Goal: Task Accomplishment & Management: Manage account settings

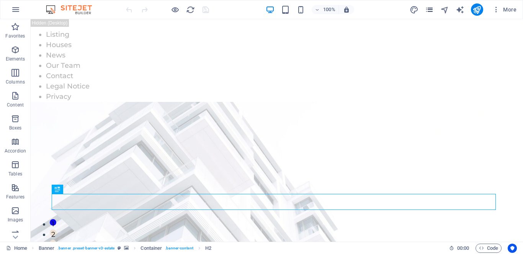
click at [429, 13] on icon "pages" at bounding box center [429, 9] width 9 height 9
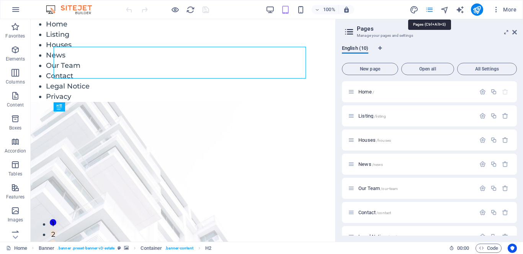
scroll to position [139, 0]
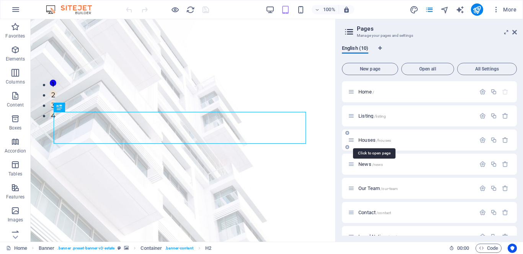
click at [367, 141] on span "Houses /houses" at bounding box center [374, 140] width 33 height 6
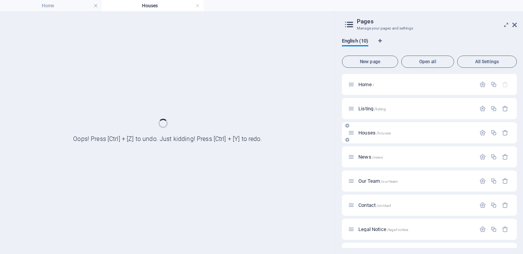
scroll to position [0, 0]
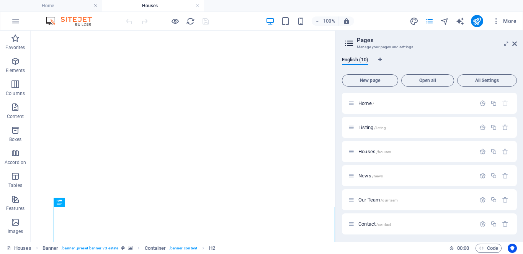
click at [515, 43] on icon at bounding box center [514, 44] width 5 height 6
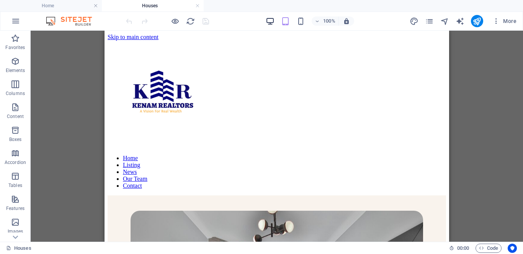
click at [267, 21] on icon "button" at bounding box center [270, 21] width 9 height 9
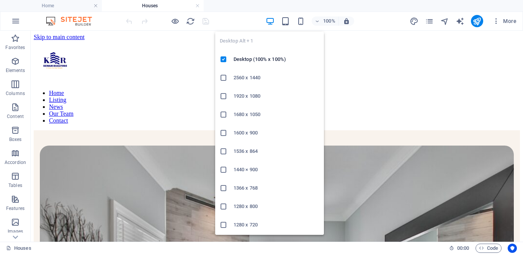
click at [267, 21] on icon "button" at bounding box center [270, 21] width 9 height 9
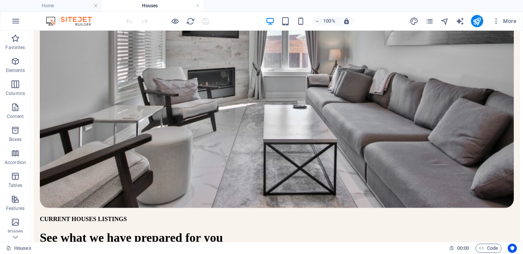
scroll to position [227, 0]
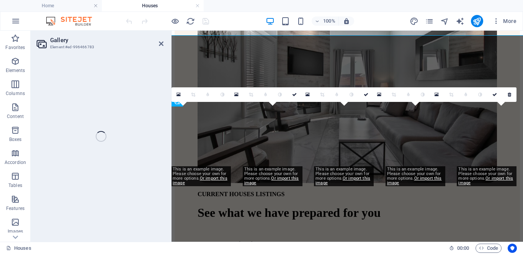
select select "4"
select select "px"
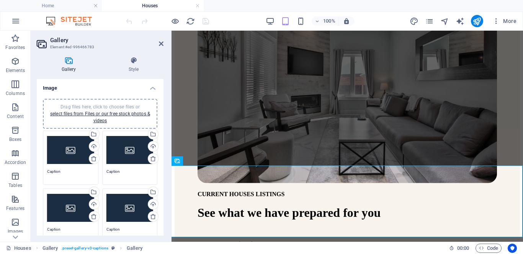
scroll to position [392, 0]
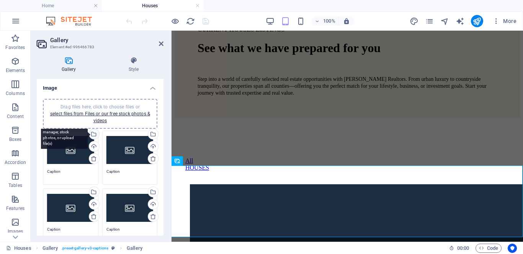
click at [93, 136] on div "Select files from the file manager, stock photos, or upload file(s)" at bounding box center [93, 134] width 11 height 11
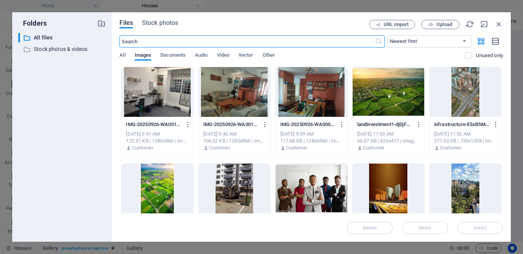
scroll to position [322, 0]
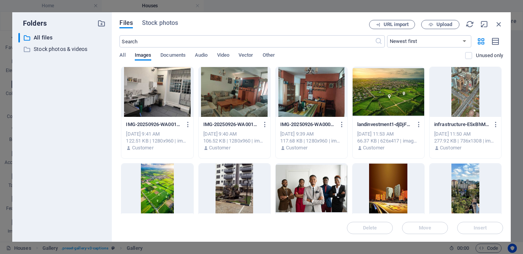
click at [309, 83] on div at bounding box center [312, 92] width 72 height 50
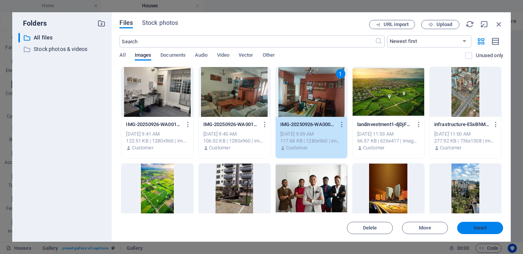
click at [480, 229] on span "Insert" at bounding box center [480, 228] width 13 height 5
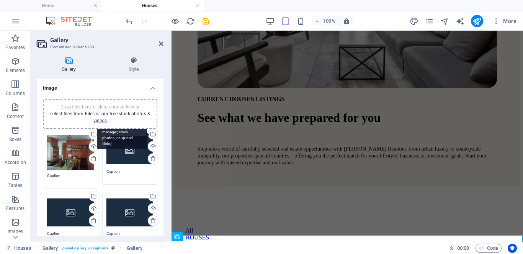
click at [151, 135] on div "Select files from the file manager, stock photos, or upload file(s)" at bounding box center [152, 134] width 11 height 11
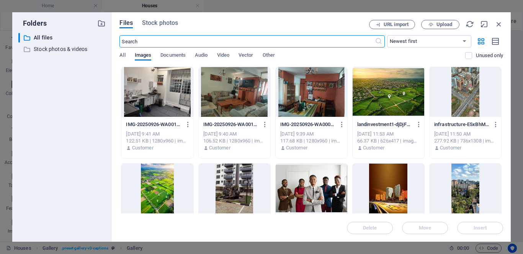
click at [225, 94] on div at bounding box center [235, 92] width 72 height 50
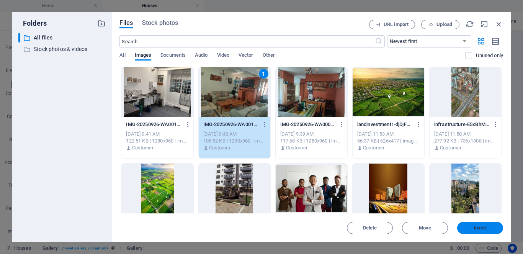
click at [481, 229] on span "Insert" at bounding box center [480, 228] width 13 height 5
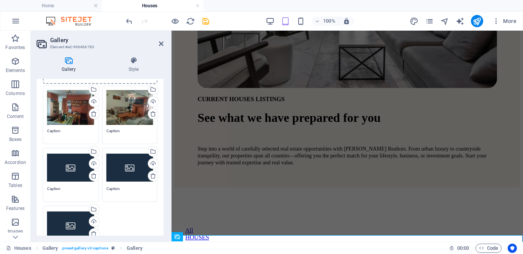
scroll to position [53, 0]
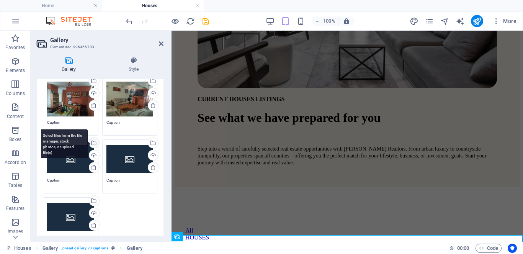
click at [88, 143] on div "Select files from the file manager, stock photos, or upload file(s)" at bounding box center [63, 143] width 50 height 29
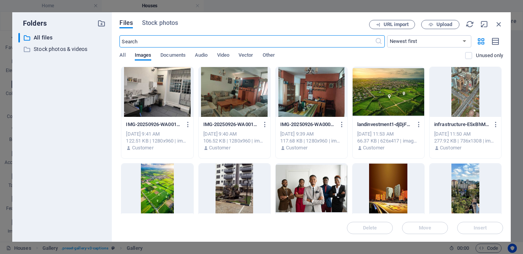
click at [166, 85] on div at bounding box center [157, 92] width 72 height 50
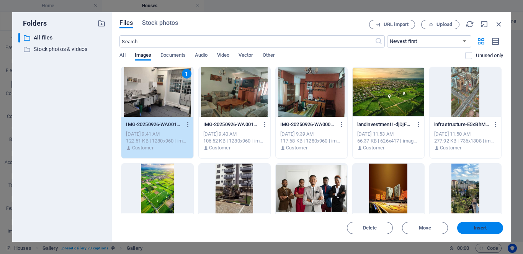
click at [478, 231] on button "Insert" at bounding box center [480, 228] width 46 height 12
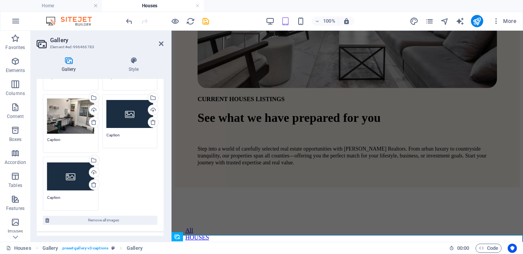
scroll to position [97, 0]
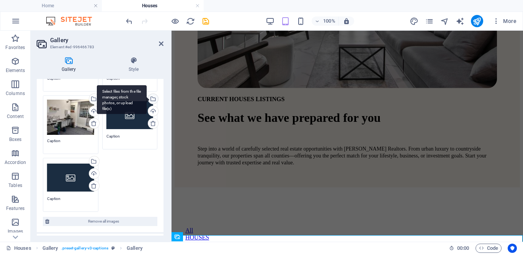
click at [147, 99] on div "Select files from the file manager, stock photos, or upload file(s)" at bounding box center [122, 99] width 50 height 29
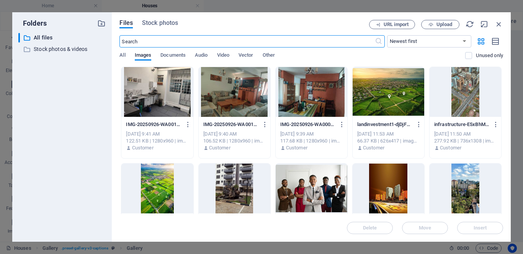
scroll to position [322, 0]
click at [434, 26] on span "Upload" at bounding box center [440, 24] width 31 height 5
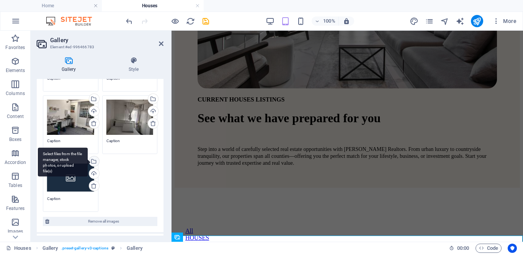
click at [95, 161] on div "Select files from the file manager, stock photos, or upload file(s)" at bounding box center [93, 161] width 11 height 11
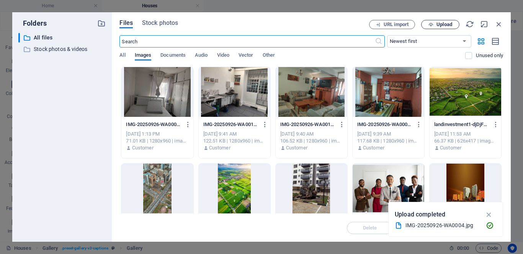
scroll to position [322, 0]
click at [432, 25] on icon "button" at bounding box center [431, 24] width 5 height 5
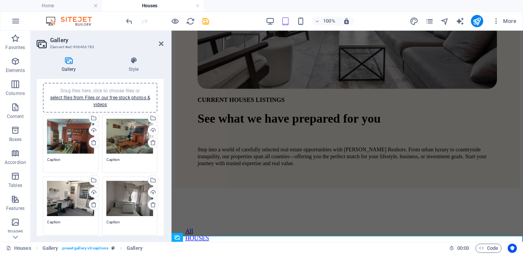
scroll to position [0, 0]
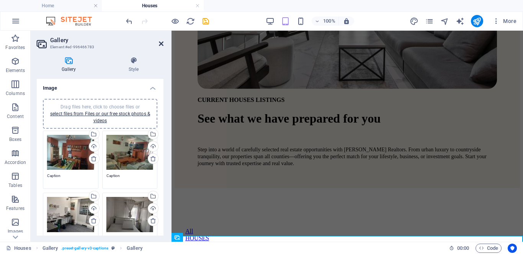
drag, startPoint x: 162, startPoint y: 43, endPoint x: 139, endPoint y: 29, distance: 26.6
click at [162, 43] on icon at bounding box center [161, 44] width 5 height 6
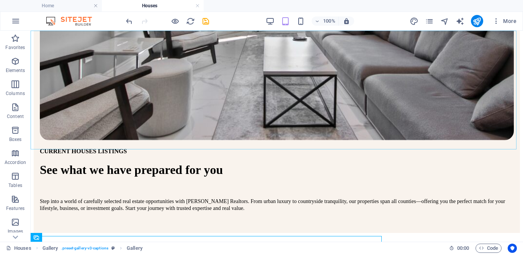
scroll to position [257, 0]
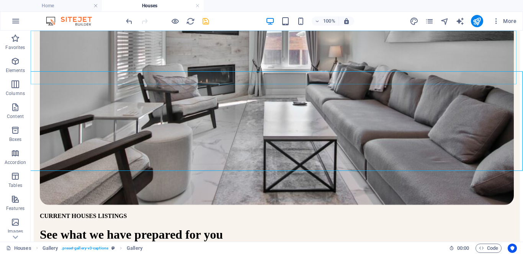
click at [205, 22] on icon "save" at bounding box center [205, 21] width 9 height 9
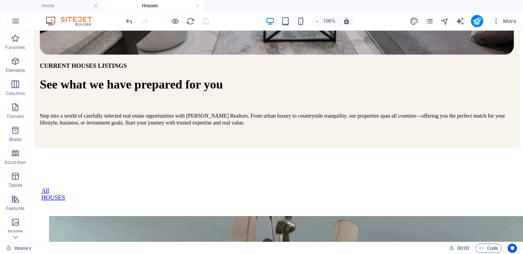
scroll to position [423, 0]
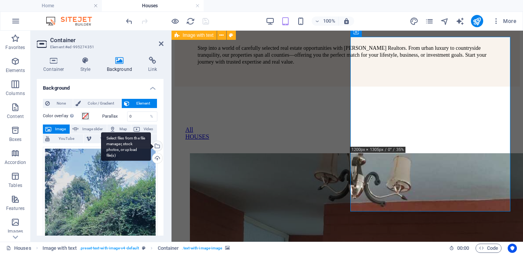
click at [157, 147] on div "Select files from the file manager, stock photos, or upload file(s)" at bounding box center [156, 146] width 11 height 11
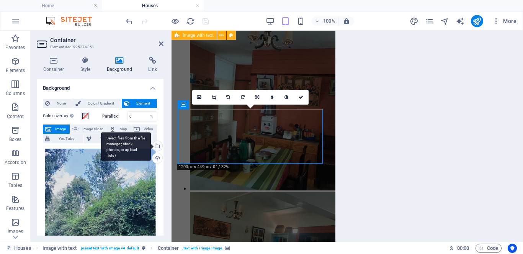
scroll to position [785, 0]
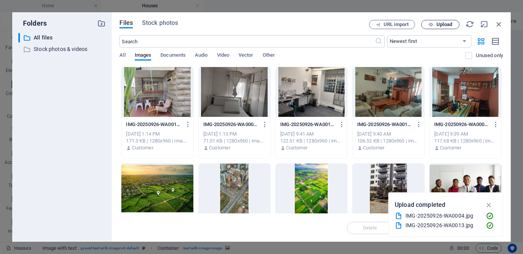
click at [437, 25] on span "Upload" at bounding box center [440, 24] width 31 height 5
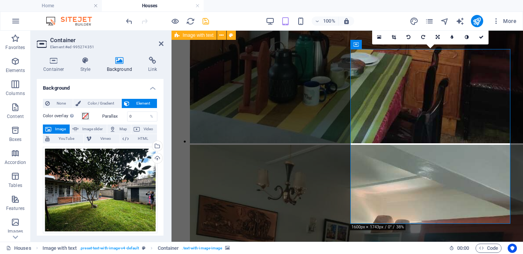
scroll to position [612, 0]
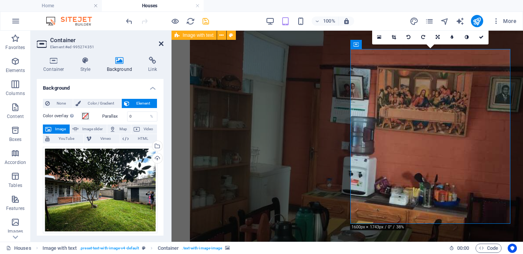
click at [162, 43] on icon at bounding box center [161, 44] width 5 height 6
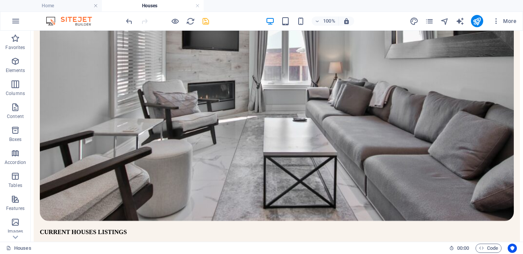
scroll to position [212, 0]
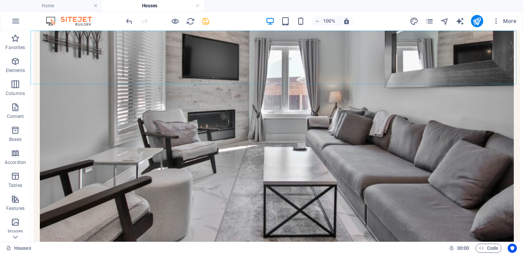
click at [204, 20] on icon "save" at bounding box center [205, 21] width 9 height 9
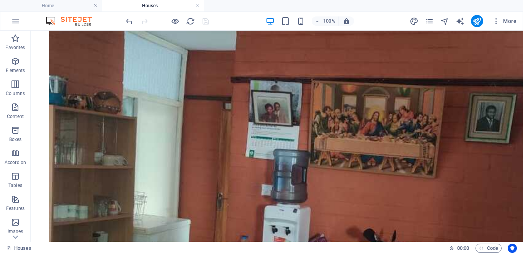
scroll to position [688, 0]
drag, startPoint x: 520, startPoint y: 96, endPoint x: 216, endPoint y: 31, distance: 310.5
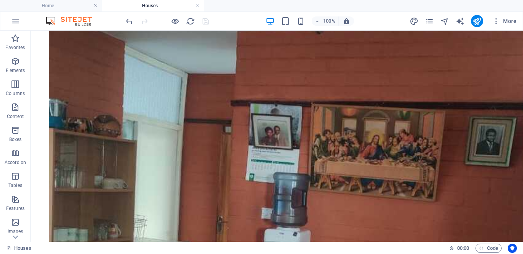
scroll to position [656, 0]
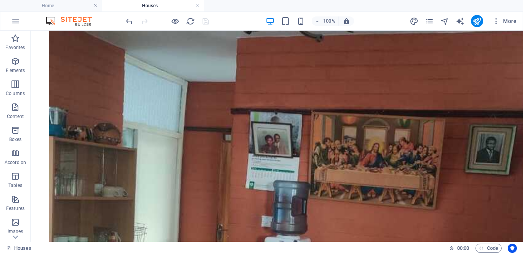
click at [70, 155] on div "Drag here to replace the existing content. Press “Ctrl” if you want to create a…" at bounding box center [277, 136] width 492 height 211
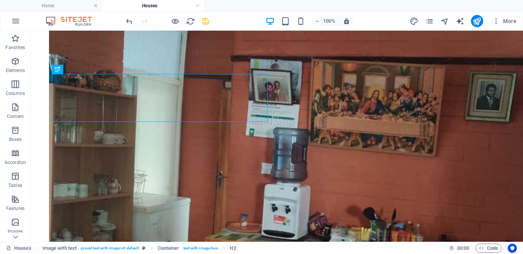
scroll to position [675, 0]
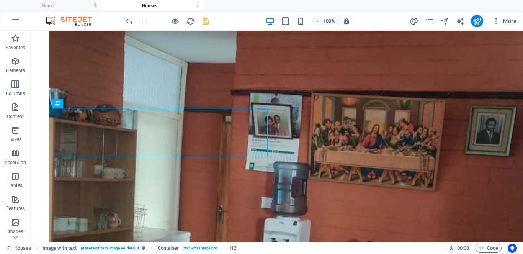
click at [206, 21] on icon "save" at bounding box center [205, 21] width 9 height 9
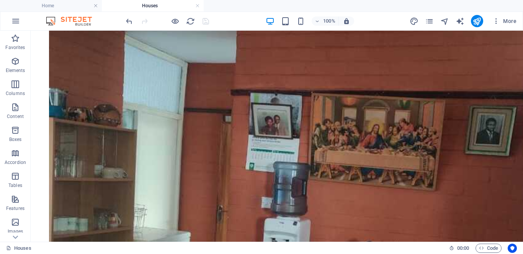
click at [73, 182] on div "Drag here to replace the existing content. Press “Ctrl” if you want to create a…" at bounding box center [277, 136] width 492 height 211
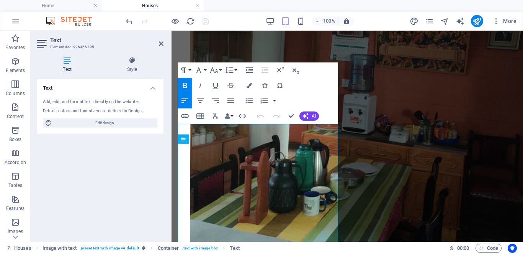
scroll to position [892, 0]
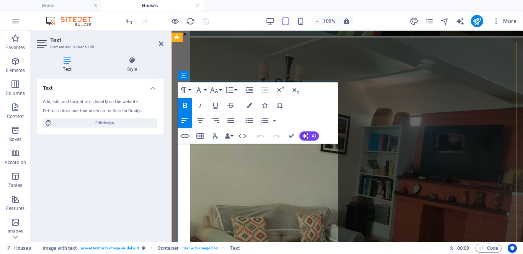
drag, startPoint x: 317, startPoint y: 231, endPoint x: 195, endPoint y: 157, distance: 143.2
drag, startPoint x: 322, startPoint y: 211, endPoint x: 181, endPoint y: 150, distance: 153.4
drag, startPoint x: 274, startPoint y: 232, endPoint x: 184, endPoint y: 152, distance: 120.4
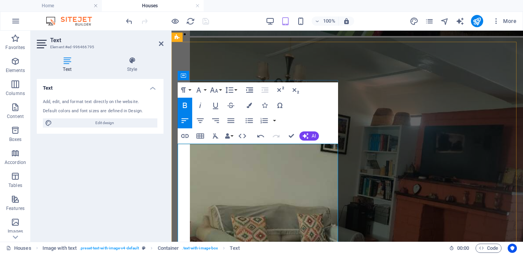
drag, startPoint x: 263, startPoint y: 231, endPoint x: 181, endPoint y: 161, distance: 108.1
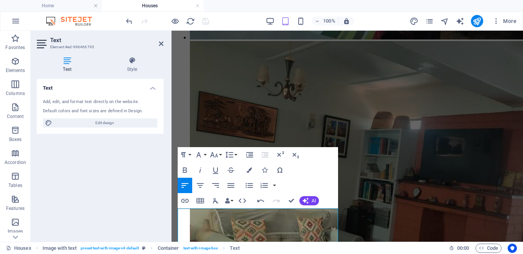
scroll to position [827, 0]
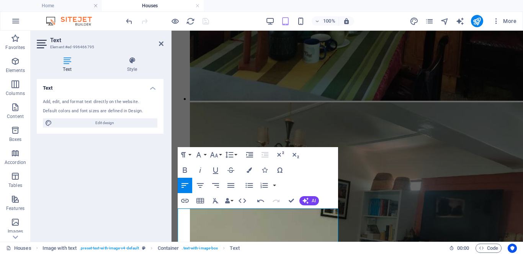
drag, startPoint x: 518, startPoint y: 180, endPoint x: 310, endPoint y: 284, distance: 233.1
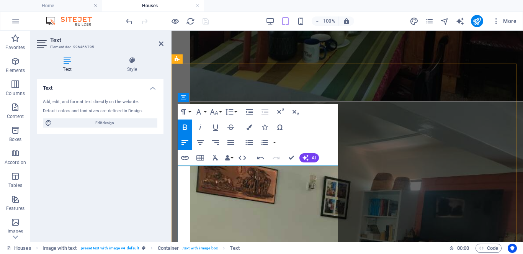
scroll to position [870, 0]
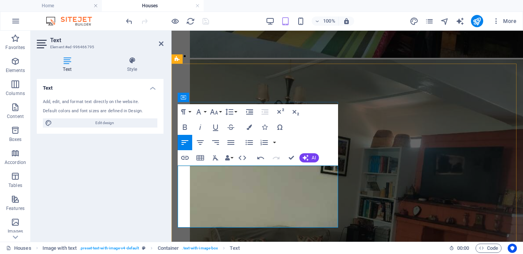
drag, startPoint x: 249, startPoint y: 211, endPoint x: 178, endPoint y: 170, distance: 81.8
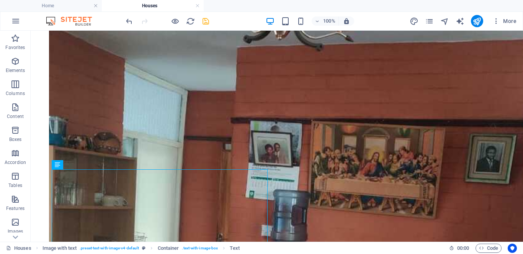
scroll to position [670, 0]
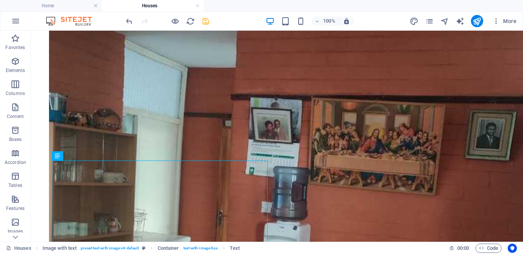
drag, startPoint x: 520, startPoint y: 193, endPoint x: 125, endPoint y: 284, distance: 405.6
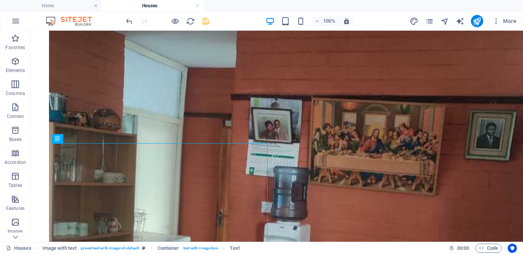
scroll to position [687, 0]
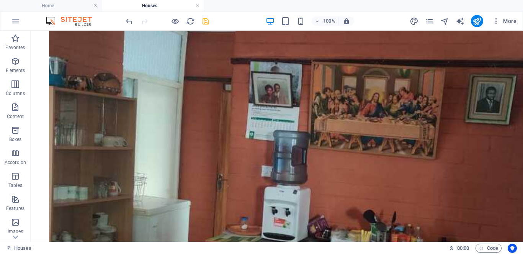
scroll to position [785, 0]
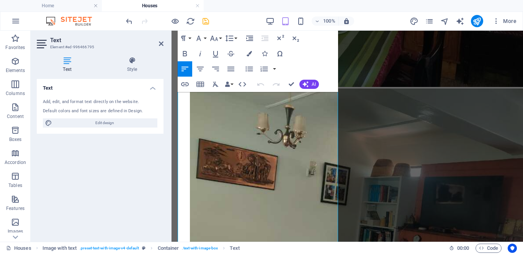
scroll to position [977, 0]
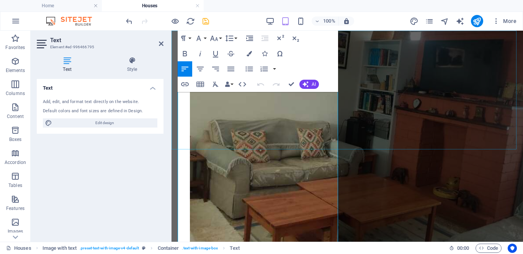
drag, startPoint x: 255, startPoint y: 170, endPoint x: 173, endPoint y: 130, distance: 91.5
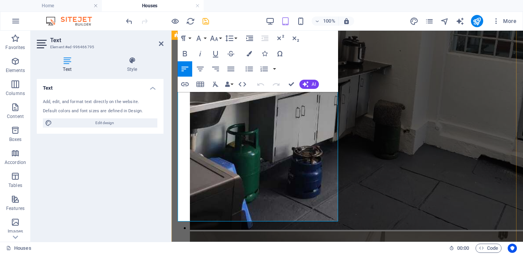
scroll to position [1431, 0]
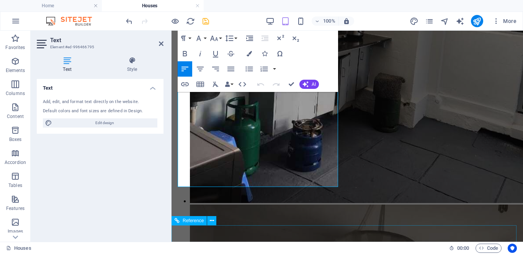
drag, startPoint x: 178, startPoint y: 165, endPoint x: 314, endPoint y: 161, distance: 135.6
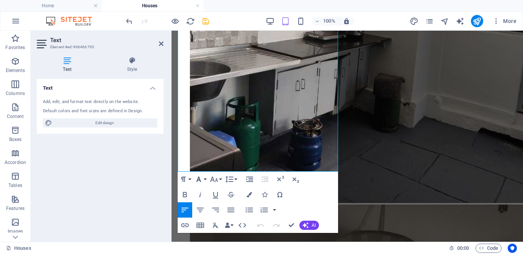
scroll to position [1454, 0]
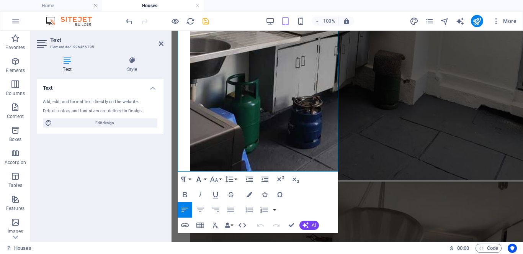
drag, startPoint x: 142, startPoint y: 131, endPoint x: 202, endPoint y: 181, distance: 78.3
click at [202, 181] on icon "button" at bounding box center [198, 179] width 9 height 9
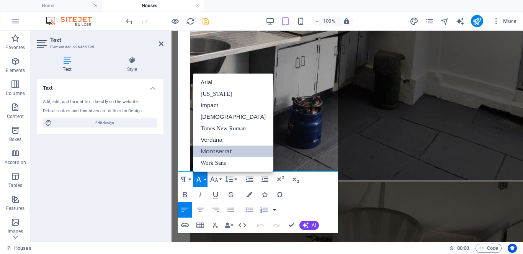
scroll to position [0, 0]
drag, startPoint x: 220, startPoint y: 131, endPoint x: 46, endPoint y: 150, distance: 174.9
click at [220, 131] on link "Times New Roman" at bounding box center [233, 128] width 80 height 11
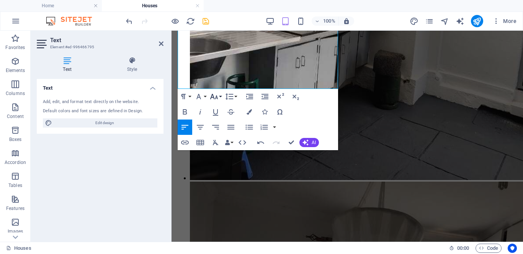
click at [216, 98] on icon "button" at bounding box center [213, 96] width 9 height 9
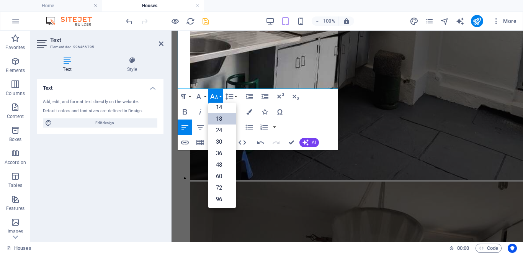
scroll to position [62, 0]
drag, startPoint x: 237, startPoint y: 147, endPoint x: 222, endPoint y: 109, distance: 41.5
click at [222, 109] on div "Paragraph Format Normal Heading 1 Heading 2 Heading 3 Heading 4 Heading 5 Headi…" at bounding box center [258, 119] width 160 height 61
click at [222, 109] on link "14" at bounding box center [222, 106] width 28 height 11
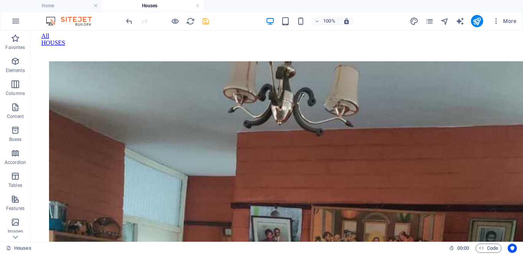
scroll to position [533, 0]
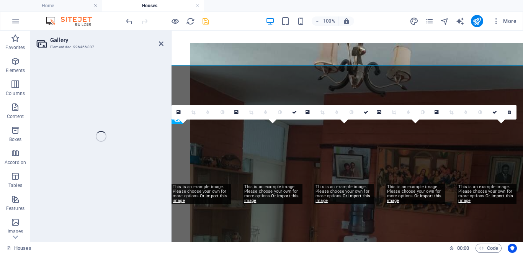
select select "4"
select select "px"
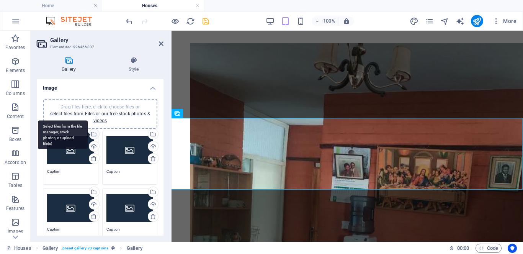
scroll to position [750, 0]
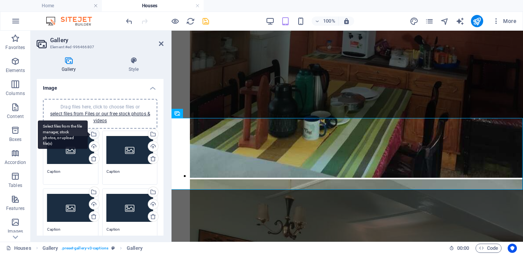
click at [88, 135] on div "Select files from the file manager, stock photos, or upload file(s)" at bounding box center [63, 134] width 50 height 29
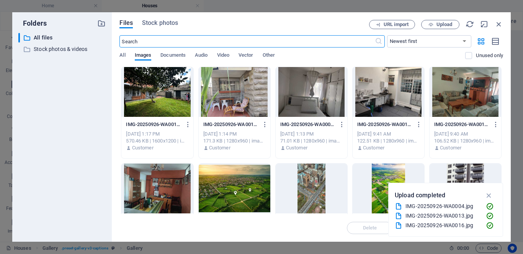
scroll to position [962, 0]
click at [435, 24] on span "Upload" at bounding box center [440, 24] width 31 height 5
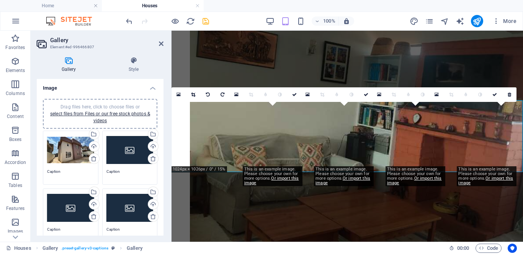
scroll to position [768, 0]
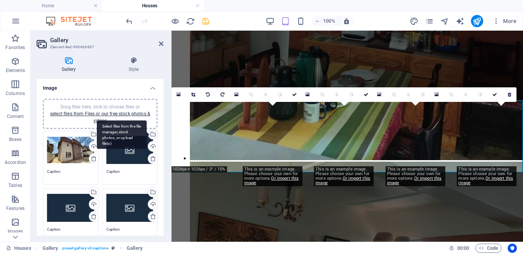
click at [152, 134] on div "Select files from the file manager, stock photos, or upload file(s)" at bounding box center [152, 134] width 11 height 11
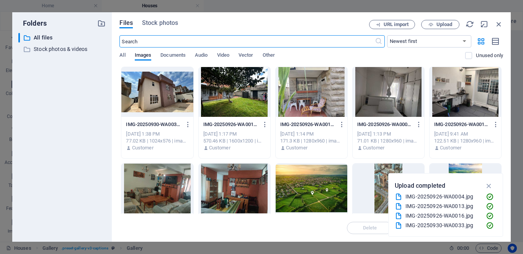
scroll to position [962, 0]
click at [430, 25] on icon "button" at bounding box center [431, 24] width 5 height 5
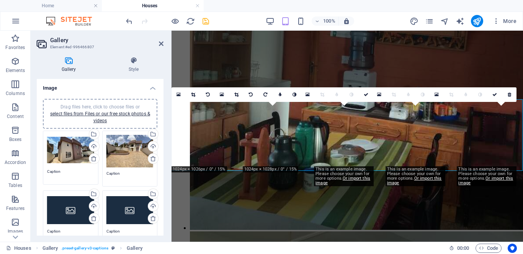
scroll to position [768, 0]
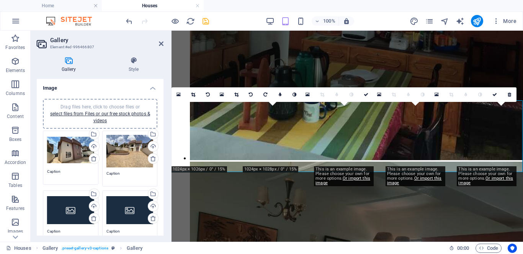
click at [164, 99] on div "Gallery Style Image Drag files here, click to choose files or select files from…" at bounding box center [100, 146] width 139 height 191
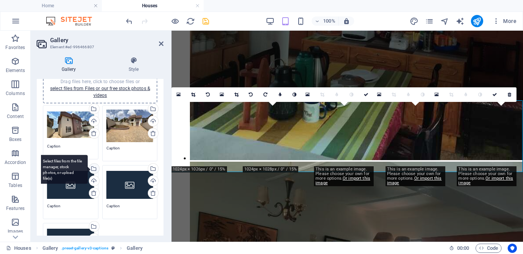
click at [95, 167] on div "Select files from the file manager, stock photos, or upload file(s)" at bounding box center [93, 169] width 11 height 11
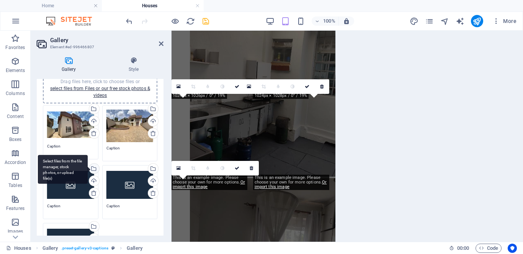
scroll to position [962, 0]
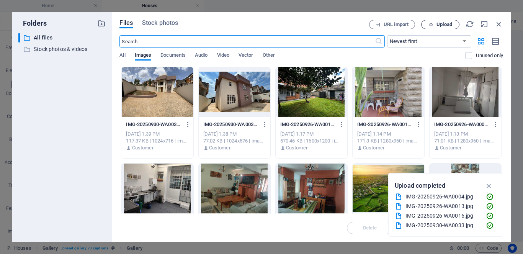
click at [430, 24] on icon "button" at bounding box center [431, 24] width 5 height 5
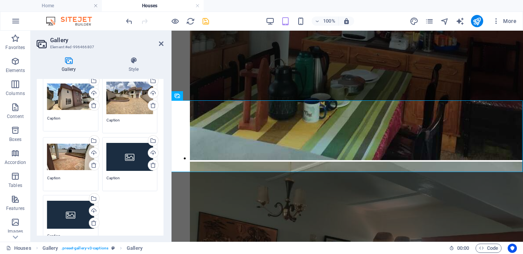
scroll to position [47, 0]
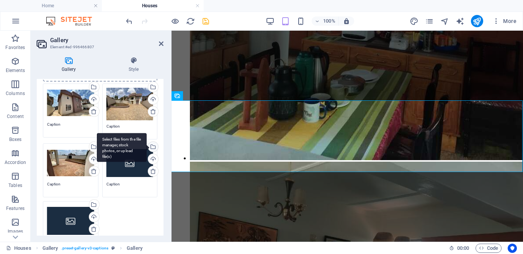
click at [151, 146] on div "Select files from the file manager, stock photos, or upload file(s)" at bounding box center [152, 147] width 11 height 11
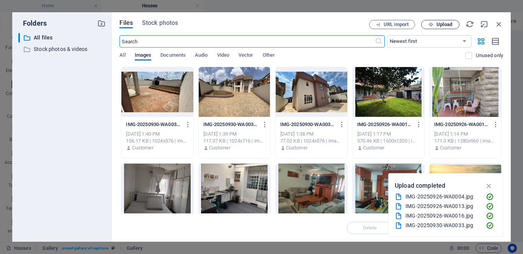
scroll to position [962, 0]
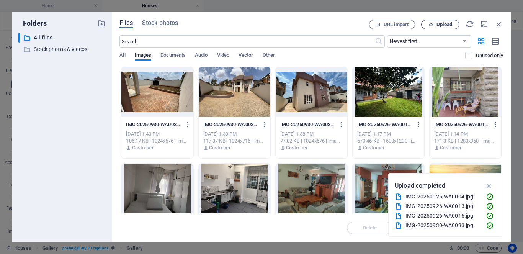
click at [429, 23] on icon "button" at bounding box center [431, 24] width 5 height 5
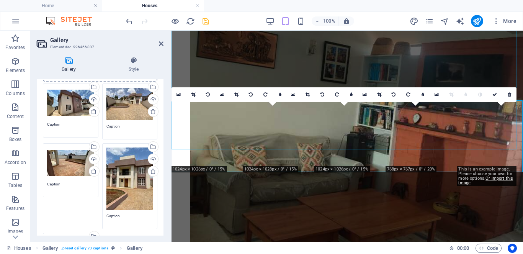
scroll to position [768, 0]
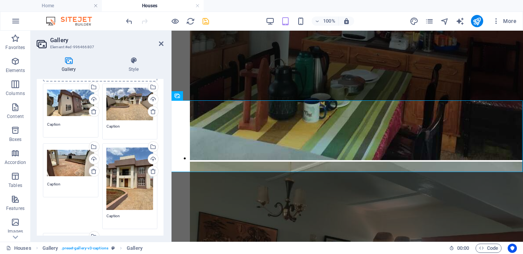
drag, startPoint x: 162, startPoint y: 129, endPoint x: 165, endPoint y: 136, distance: 7.2
click at [165, 136] on div "Gallery Style Image Drag files here, click to choose files or select files from…" at bounding box center [100, 146] width 139 height 191
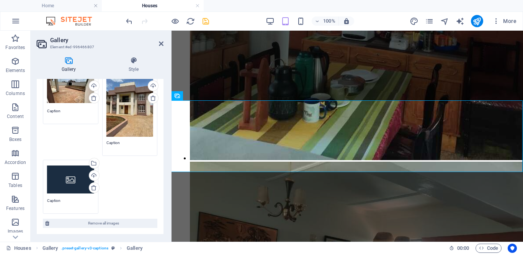
scroll to position [129, 0]
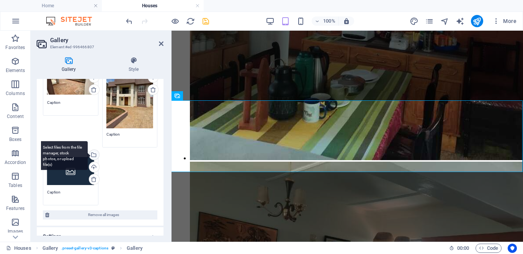
click at [95, 153] on div "Select files from the file manager, stock photos, or upload file(s)" at bounding box center [93, 155] width 11 height 11
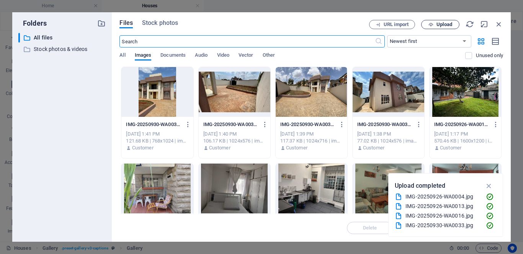
click at [430, 22] on icon "button" at bounding box center [431, 24] width 5 height 5
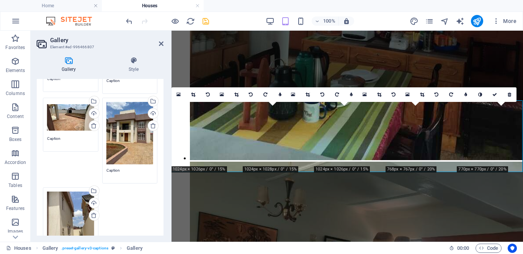
scroll to position [91, 0]
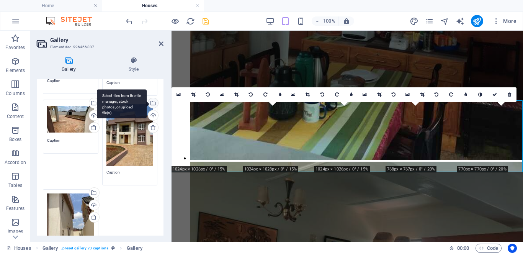
click at [152, 103] on div "Select files from the file manager, stock photos, or upload file(s)" at bounding box center [152, 103] width 11 height 11
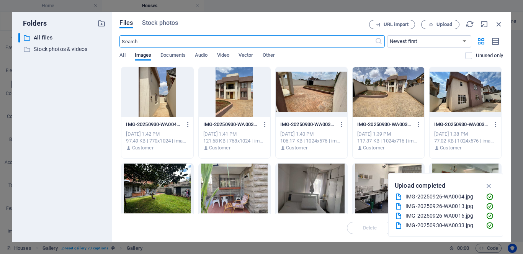
scroll to position [962, 0]
click at [444, 27] on span "Upload" at bounding box center [445, 24] width 16 height 5
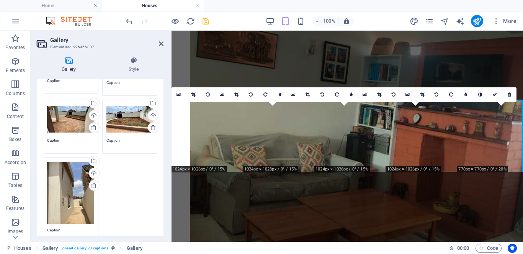
scroll to position [768, 0]
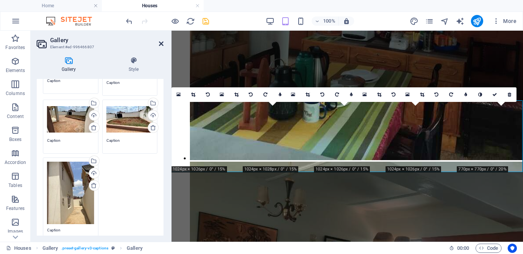
click at [160, 44] on icon at bounding box center [161, 44] width 5 height 6
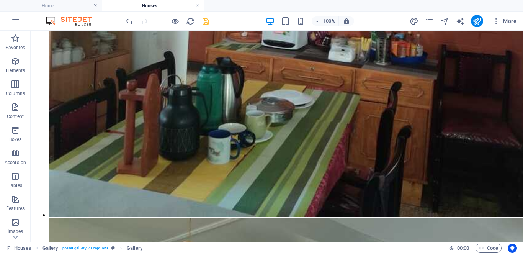
scroll to position [936, 0]
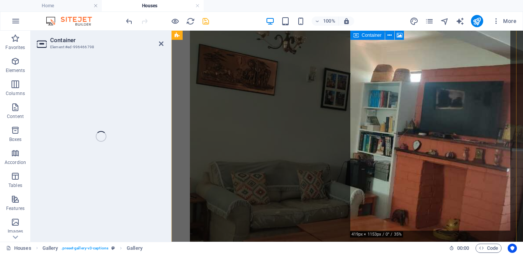
scroll to position [1117, 0]
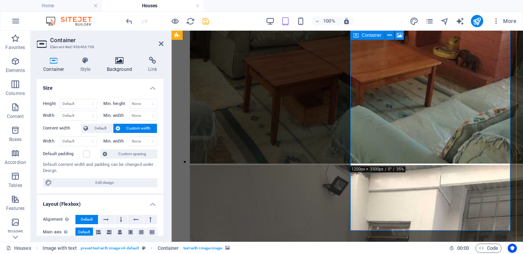
click at [117, 60] on icon at bounding box center [119, 61] width 39 height 8
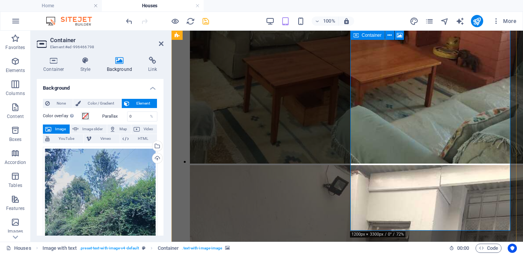
scroll to position [1182, 0]
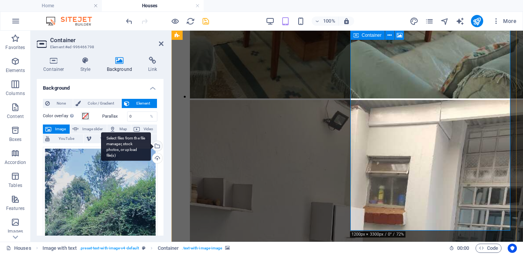
click at [151, 146] on div "Select files from the file manager, stock photos, or upload file(s)" at bounding box center [126, 146] width 50 height 29
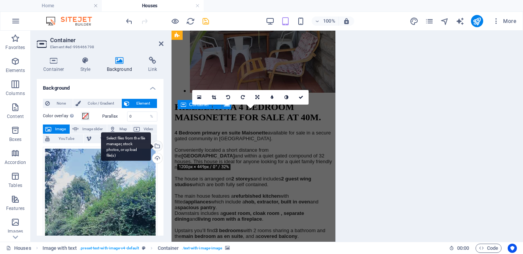
scroll to position [1598, 0]
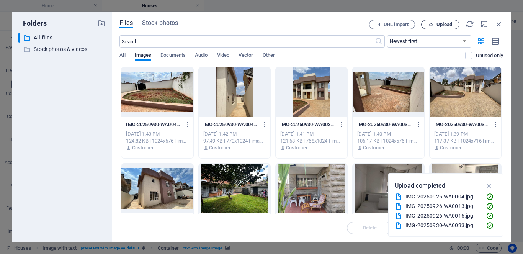
click at [442, 26] on span "Upload" at bounding box center [445, 24] width 16 height 5
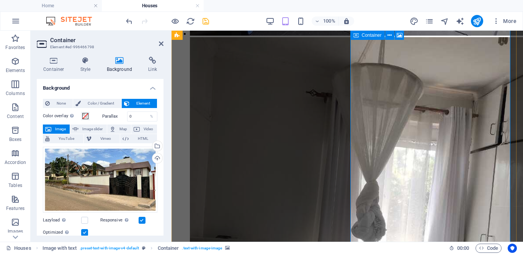
scroll to position [1056, 0]
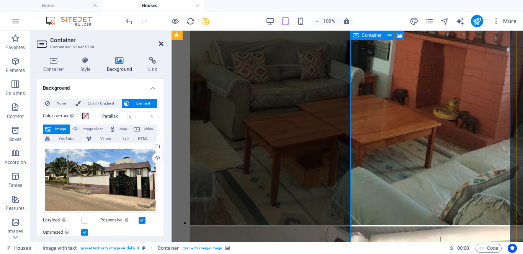
click at [161, 44] on icon at bounding box center [161, 44] width 5 height 6
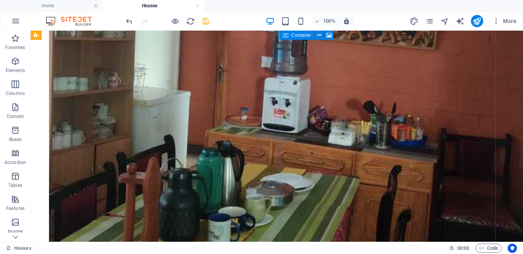
scroll to position [844, 0]
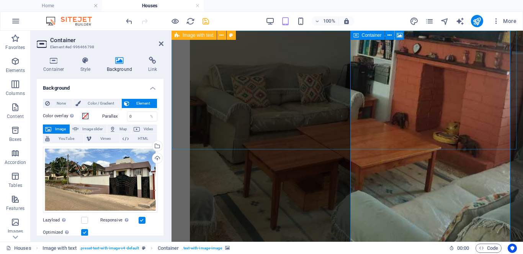
scroll to position [1065, 0]
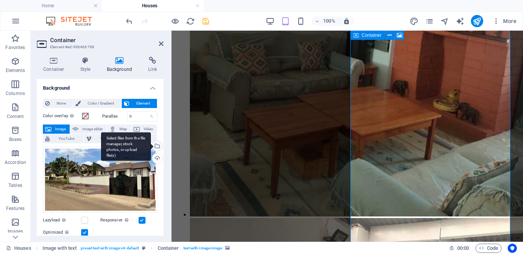
click at [156, 148] on div "Select files from the file manager, stock photos, or upload file(s)" at bounding box center [156, 146] width 11 height 11
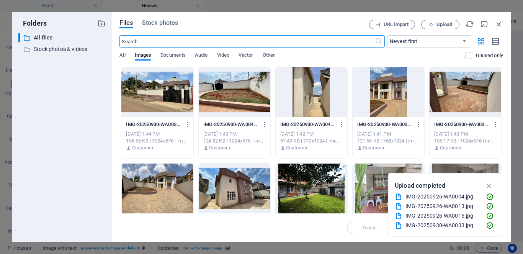
scroll to position [1598, 0]
click at [446, 24] on span "Upload" at bounding box center [445, 24] width 16 height 5
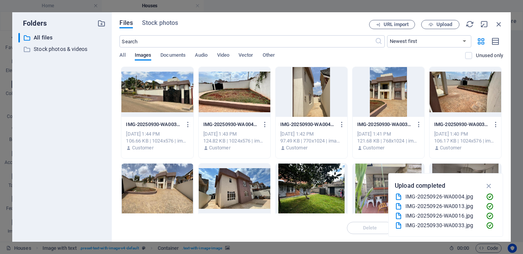
click at [383, 100] on div at bounding box center [389, 92] width 72 height 50
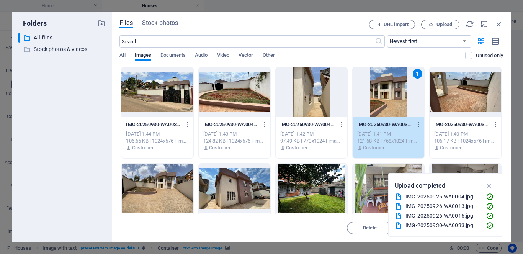
click at [383, 100] on div "1" at bounding box center [389, 92] width 72 height 50
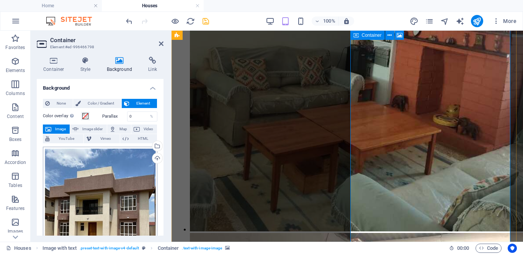
scroll to position [1056, 0]
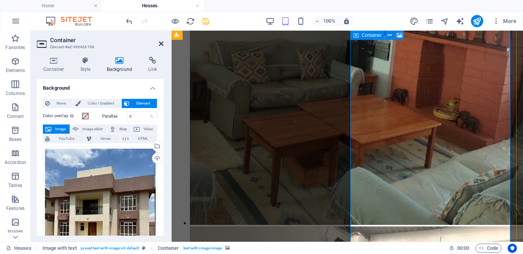
click at [162, 43] on icon at bounding box center [161, 44] width 5 height 6
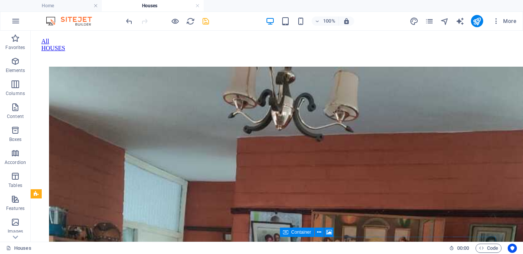
scroll to position [562, 0]
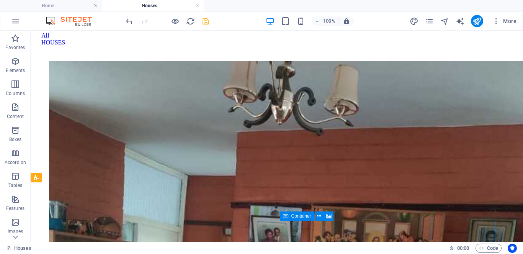
select select "4"
select select "px"
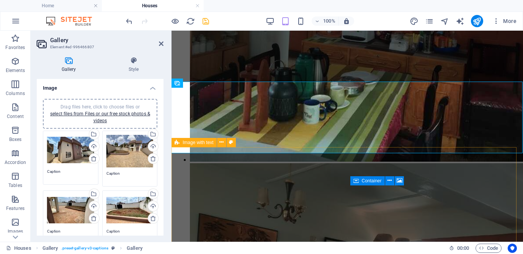
scroll to position [787, 0]
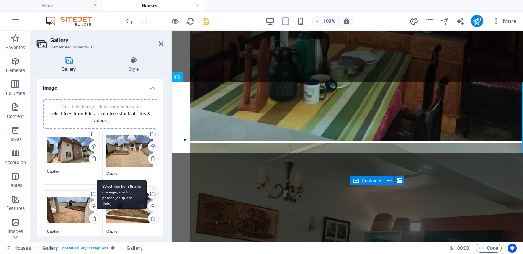
click at [151, 193] on div "Select files from the file manager, stock photos, or upload file(s)" at bounding box center [152, 194] width 11 height 11
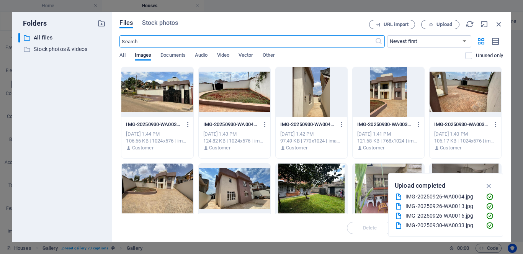
scroll to position [962, 0]
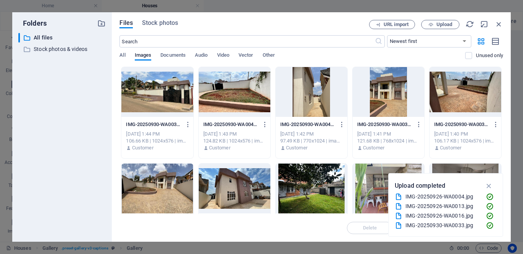
click at [151, 101] on div at bounding box center [157, 92] width 72 height 50
click at [156, 100] on div at bounding box center [157, 92] width 72 height 50
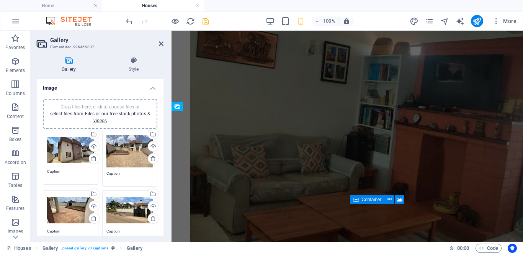
scroll to position [768, 0]
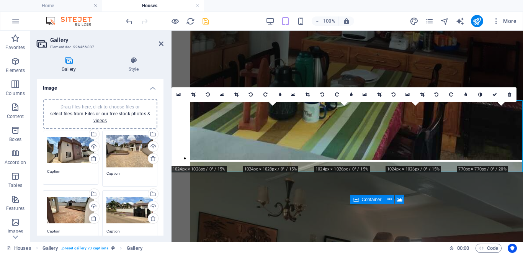
click at [162, 43] on icon at bounding box center [161, 44] width 5 height 6
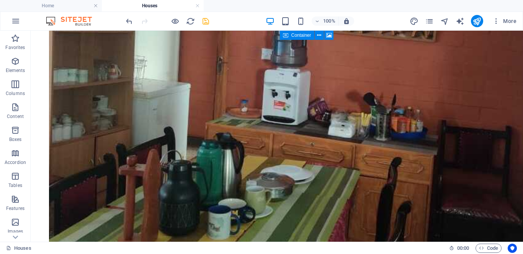
scroll to position [797, 0]
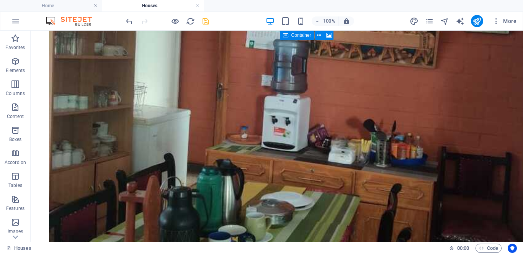
click at [205, 22] on icon "save" at bounding box center [205, 21] width 9 height 9
click at [204, 21] on div at bounding box center [167, 21] width 86 height 12
click at [206, 22] on div at bounding box center [167, 21] width 86 height 12
click at [207, 21] on div at bounding box center [167, 21] width 86 height 12
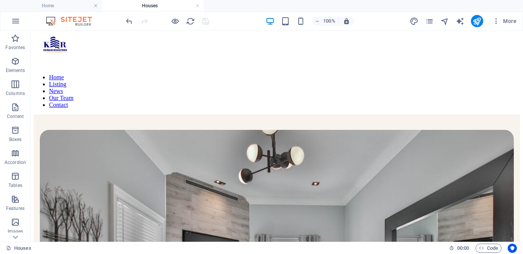
scroll to position [0, 0]
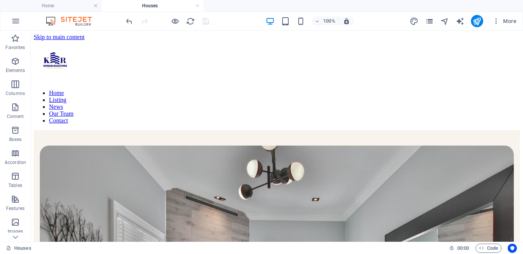
click at [428, 21] on icon "pages" at bounding box center [429, 21] width 9 height 9
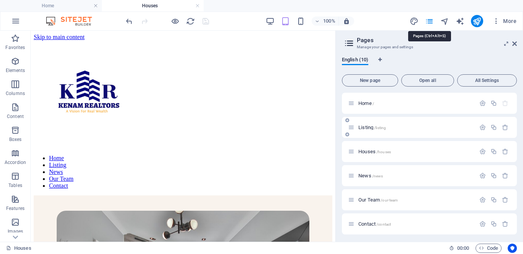
click at [366, 127] on span "Listing /listing" at bounding box center [372, 127] width 28 height 6
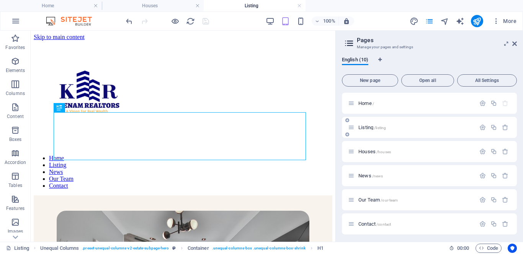
scroll to position [252, 0]
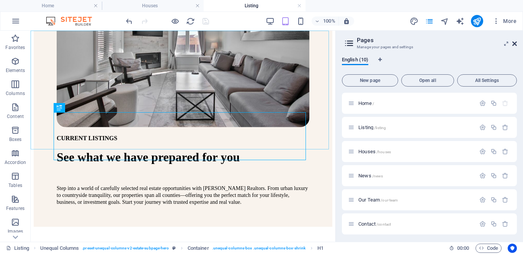
click at [514, 43] on icon at bounding box center [514, 44] width 5 height 6
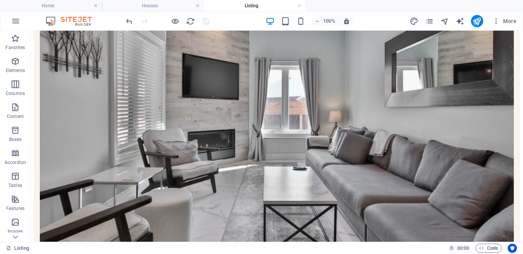
scroll to position [182, 0]
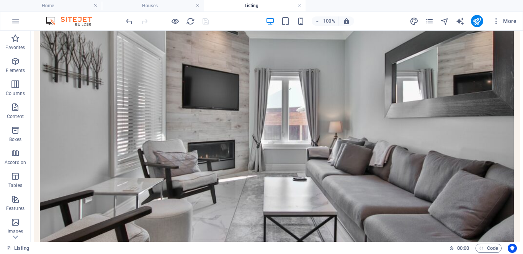
click at [117, 131] on div "CURRENT LISTINGS See what we have prepared for you Step into a world of careful…" at bounding box center [277, 161] width 486 height 424
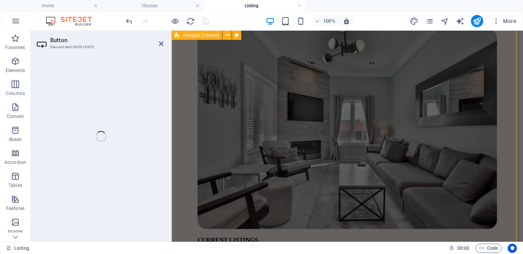
select select
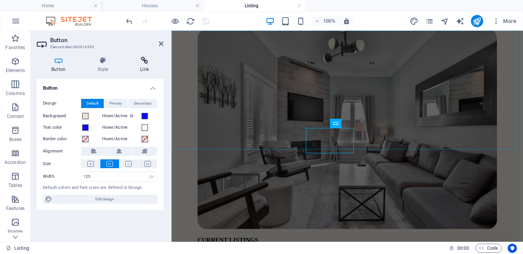
click at [144, 61] on icon at bounding box center [145, 61] width 38 height 8
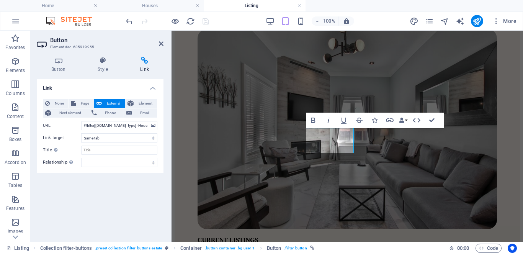
scroll to position [407, 0]
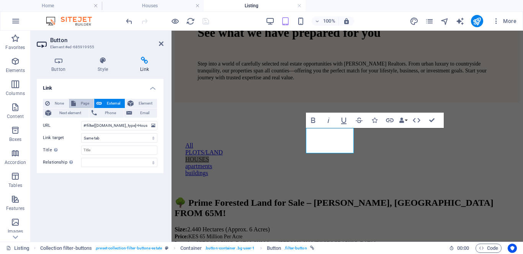
click at [75, 103] on icon at bounding box center [73, 103] width 5 height 9
click at [152, 125] on select "Home Listing Houses News Our Team Contact Legal Notice Privacy" at bounding box center [119, 125] width 76 height 9
select select "2"
click at [81, 121] on select "Home Listing Houses News Our Team Contact Legal Notice Privacy" at bounding box center [119, 125] width 76 height 9
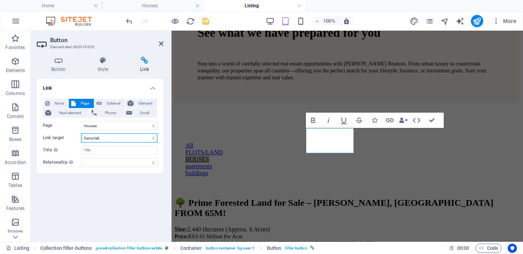
click at [150, 139] on select "New tab Same tab Overlay" at bounding box center [119, 137] width 76 height 9
select select "blank"
click at [81, 133] on select "New tab Same tab Overlay" at bounding box center [119, 137] width 76 height 9
click at [206, 21] on icon "save" at bounding box center [205, 21] width 9 height 9
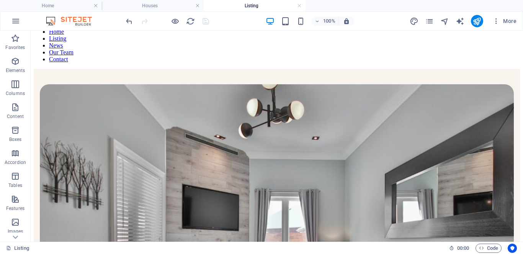
scroll to position [56, 0]
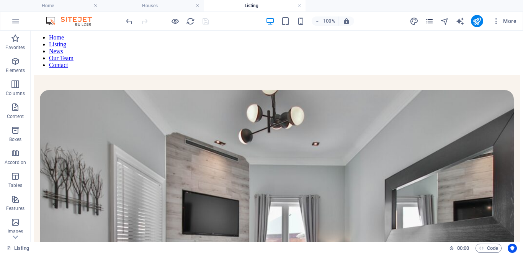
click at [430, 23] on icon "pages" at bounding box center [429, 21] width 9 height 9
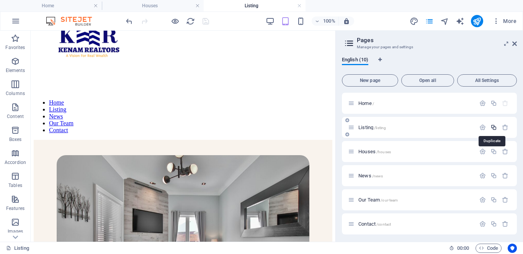
click at [493, 128] on icon "button" at bounding box center [494, 127] width 7 height 7
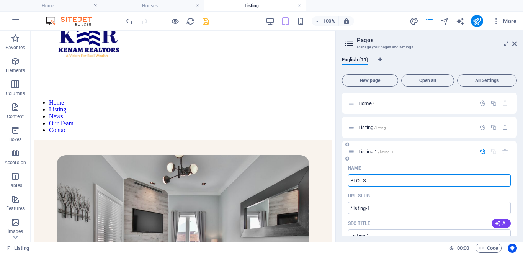
type input "PLOTS/"
type input "/plots"
type input "PLOTS"
type input "PLOTS/LAND"
type input "/plots-land"
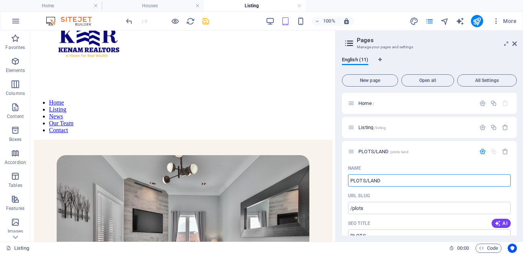
type input "PLOTS/LAND"
click at [516, 43] on icon at bounding box center [514, 44] width 5 height 6
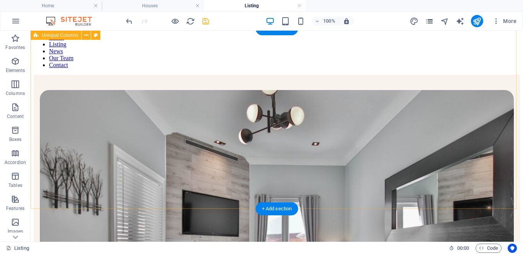
click at [429, 20] on icon "pages" at bounding box center [429, 21] width 9 height 9
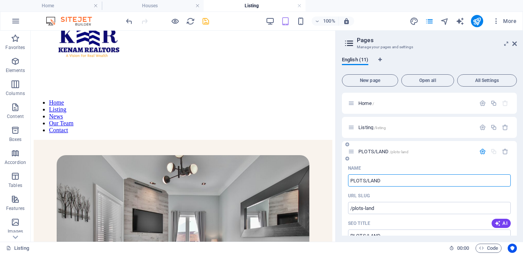
click at [372, 150] on span "PLOTS/LAND /plots-land" at bounding box center [383, 152] width 50 height 6
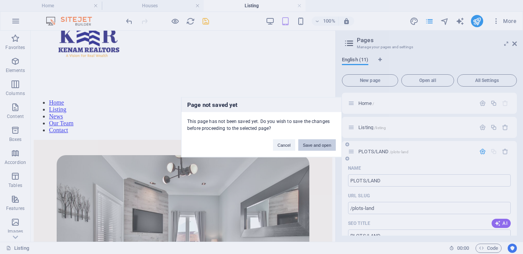
scroll to position [62, 0]
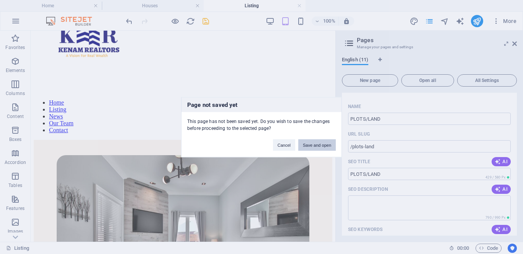
click at [314, 145] on button "Save and open" at bounding box center [317, 144] width 38 height 11
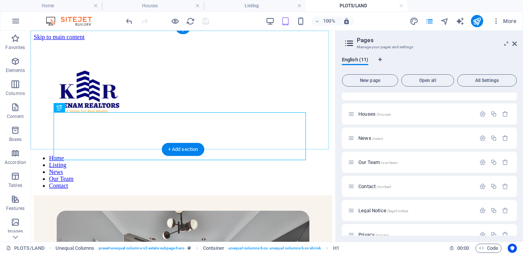
scroll to position [252, 0]
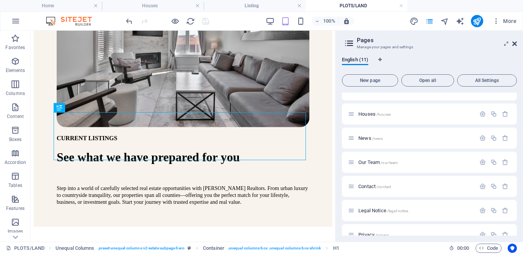
click at [515, 43] on icon at bounding box center [514, 44] width 5 height 6
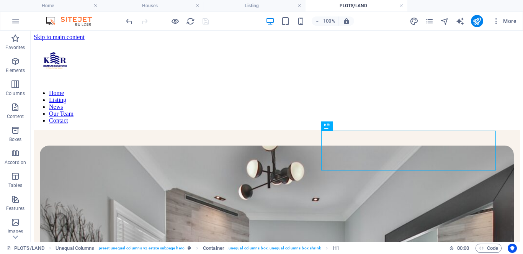
scroll to position [37, 0]
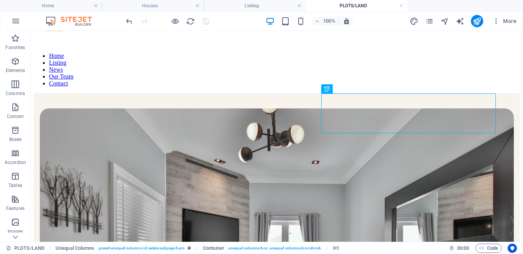
click at [163, 121] on div "Drag here to replace the existing content. Press “Ctrl” if you want to create a…" at bounding box center [277, 136] width 492 height 211
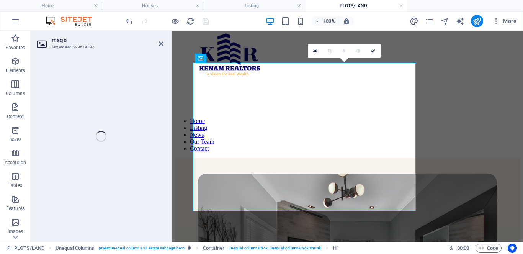
select select "%"
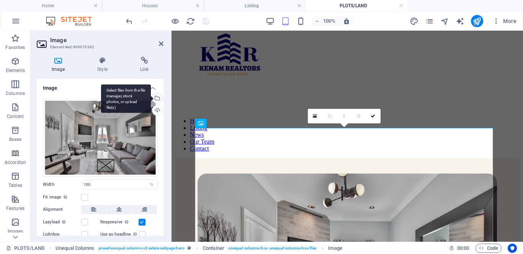
click at [156, 96] on div "Select files from the file manager, stock photos, or upload file(s)" at bounding box center [156, 98] width 11 height 11
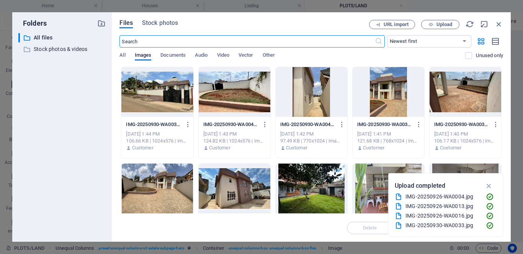
click at [489, 185] on icon "button" at bounding box center [489, 186] width 9 height 8
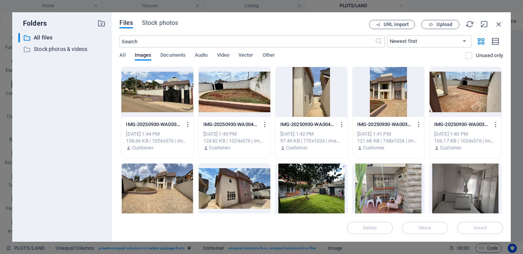
scroll to position [20, 0]
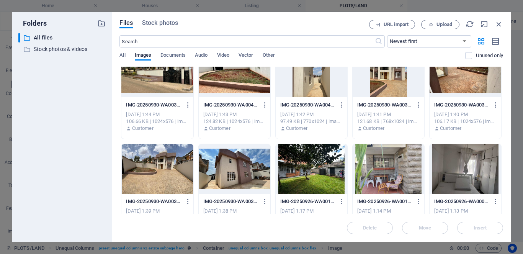
drag, startPoint x: 501, startPoint y: 90, endPoint x: 505, endPoint y: 105, distance: 15.0
click at [505, 105] on div "Files Stock photos URL import Upload ​ Newest first Oldest first Name (A-Z) Nam…" at bounding box center [311, 126] width 399 height 229
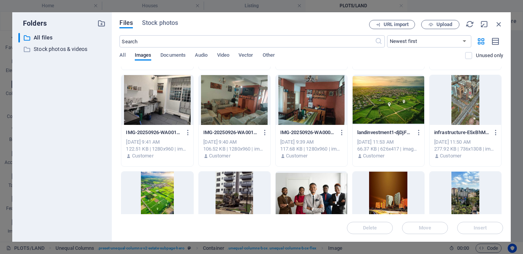
scroll to position [179, 0]
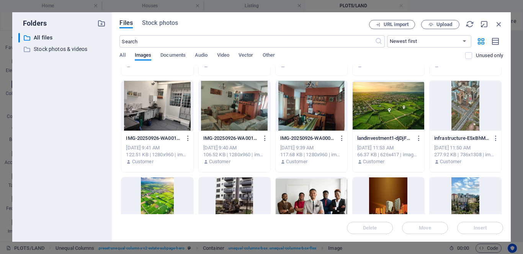
click at [401, 112] on div at bounding box center [389, 106] width 72 height 50
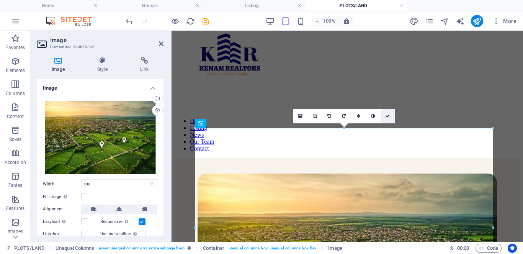
click at [387, 116] on icon at bounding box center [387, 116] width 5 height 5
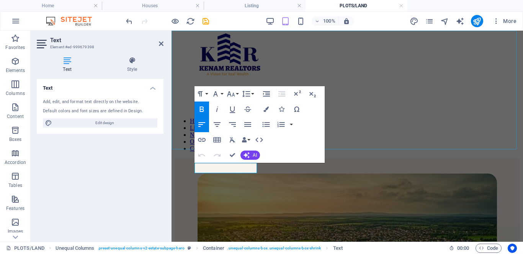
scroll to position [183, 0]
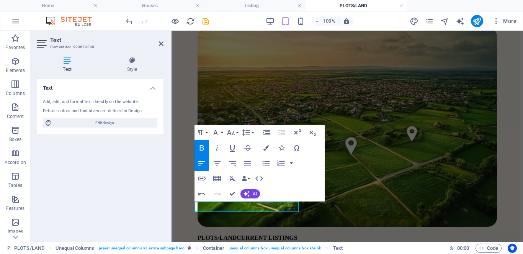
click at [238, 234] on span "PLOTS/LANDCURRENT LISTINGS" at bounding box center [248, 237] width 100 height 7
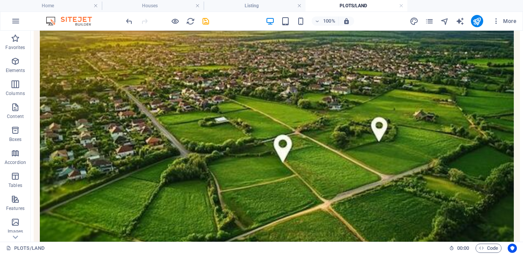
scroll to position [182, 0]
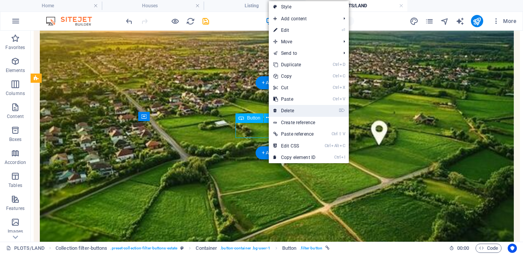
click at [289, 113] on link "⌦ Delete" at bounding box center [294, 110] width 51 height 11
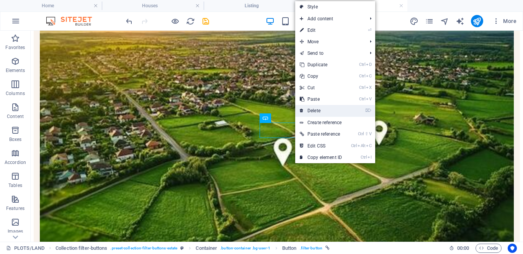
click at [317, 110] on link "⌦ Delete" at bounding box center [320, 110] width 51 height 11
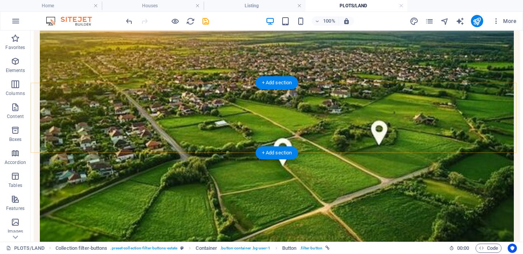
click at [266, 148] on div "+ Add section" at bounding box center [277, 152] width 43 height 13
click at [188, 128] on div "PLOTS/LAND See what we have prepared for you Step into a world of carefully sel…" at bounding box center [277, 161] width 486 height 424
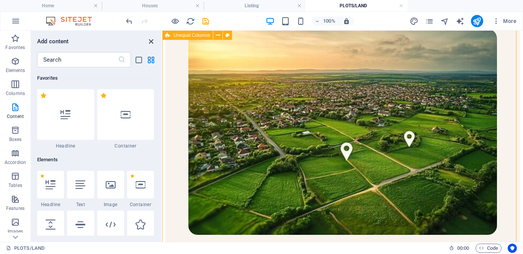
click at [149, 41] on icon "close panel" at bounding box center [151, 41] width 9 height 9
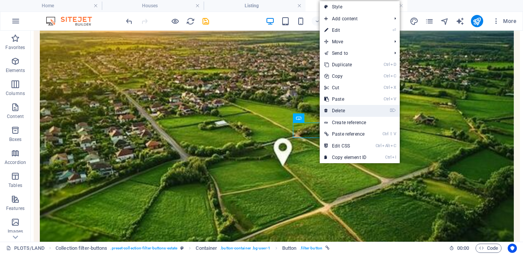
drag, startPoint x: 288, startPoint y: 98, endPoint x: 423, endPoint y: 111, distance: 135.0
click at [334, 110] on link "⌦ Delete" at bounding box center [345, 110] width 51 height 11
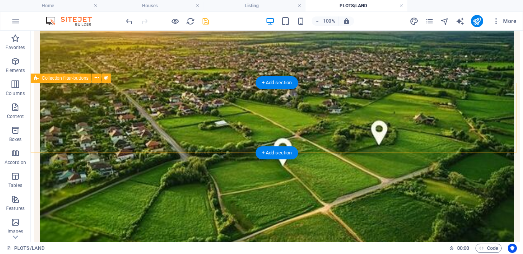
click at [204, 23] on icon "save" at bounding box center [205, 21] width 9 height 9
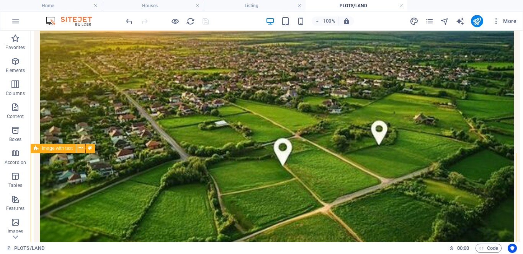
click at [79, 148] on icon at bounding box center [81, 148] width 4 height 8
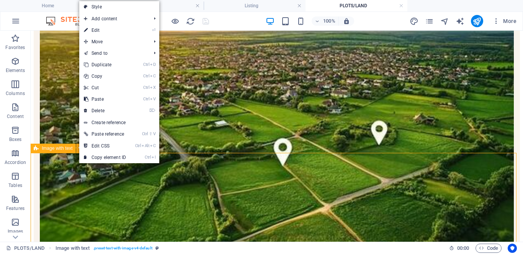
click at [97, 65] on link "Ctrl D Duplicate" at bounding box center [104, 64] width 51 height 11
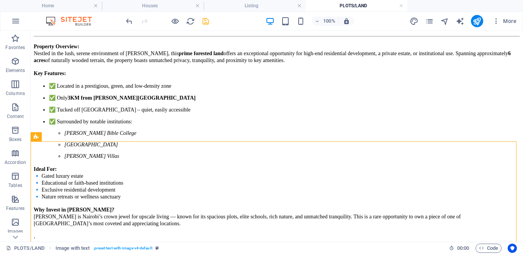
scroll to position [640, 0]
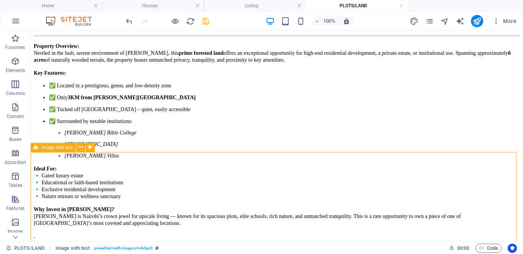
click at [78, 148] on button at bounding box center [80, 147] width 9 height 9
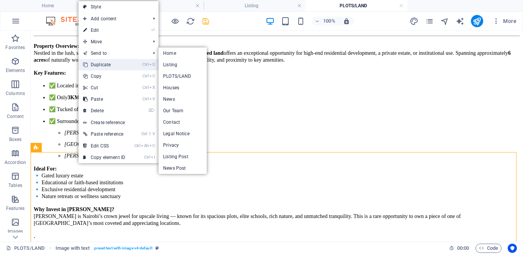
click at [110, 65] on link "Ctrl D Duplicate" at bounding box center [104, 64] width 51 height 11
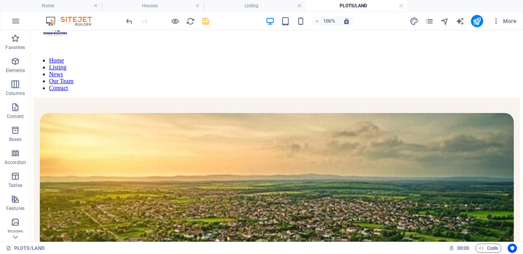
scroll to position [0, 0]
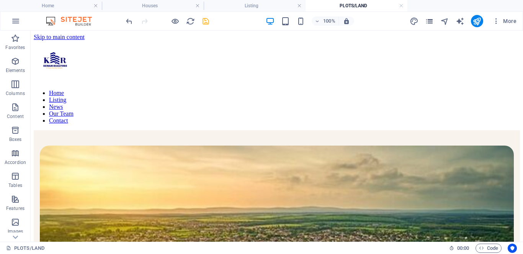
click at [429, 21] on icon "pages" at bounding box center [429, 21] width 9 height 9
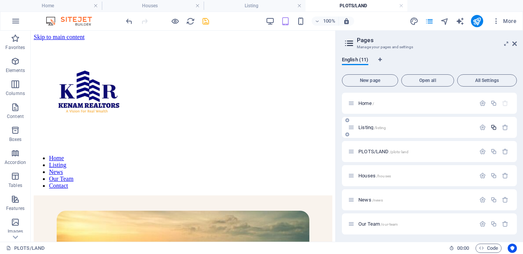
click at [492, 127] on icon "button" at bounding box center [494, 127] width 7 height 7
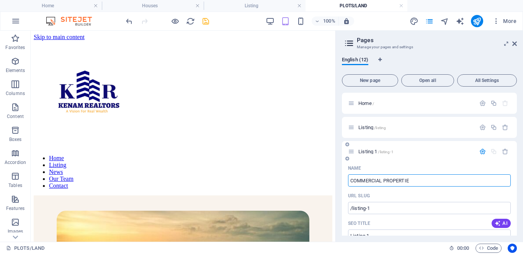
type input "COMMERCIAL PROPERTIES"
type input "/commercial-prop"
type input "COMMERCIAL PROP"
type input "COMMERCIAL PROPERTIES"
type input "/commercial-properties"
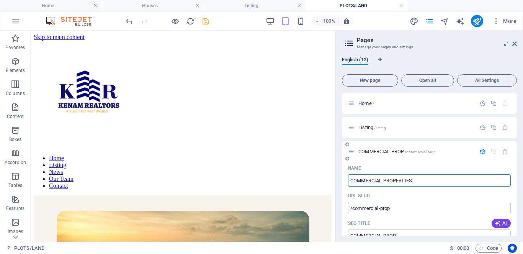
type input "COMMERCIAL PROPERTIES"
click at [382, 152] on span "COMMERCIAL PROPERTIES /commercial-properties" at bounding box center [409, 152] width 103 height 6
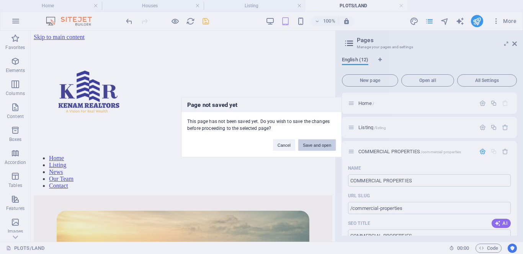
click at [321, 146] on button "Save and open" at bounding box center [317, 144] width 38 height 11
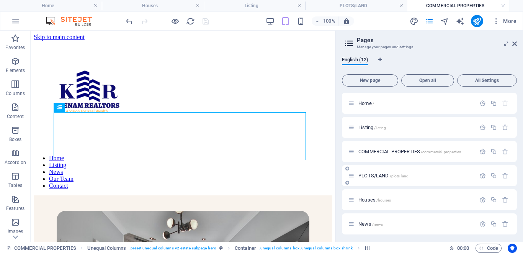
scroll to position [252, 0]
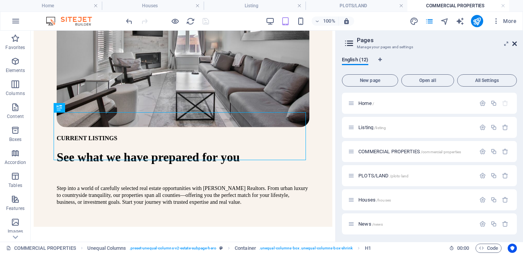
click at [516, 43] on icon at bounding box center [514, 44] width 5 height 6
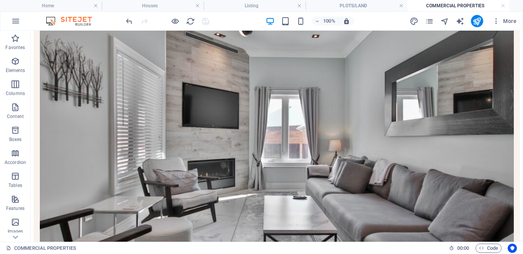
scroll to position [144, 0]
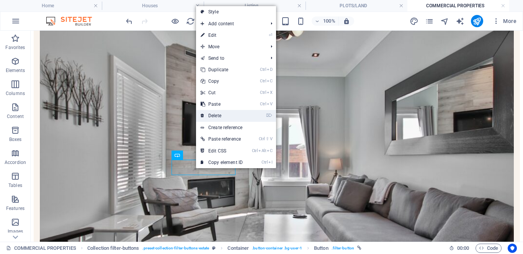
click at [221, 115] on link "⌦ Delete" at bounding box center [221, 115] width 51 height 11
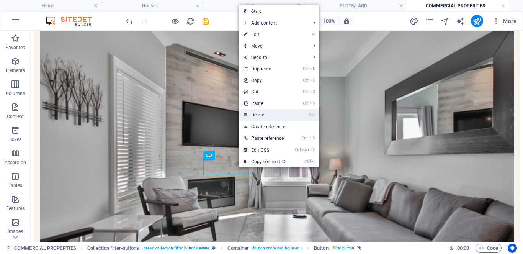
click at [258, 115] on link "⌦ Delete" at bounding box center [264, 114] width 51 height 11
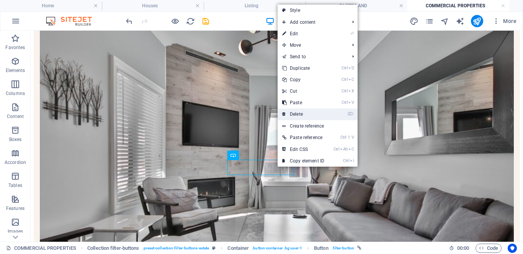
click at [297, 114] on link "⌦ Delete" at bounding box center [303, 113] width 51 height 11
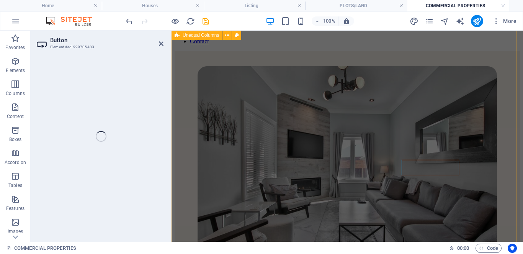
scroll to position [407, 0]
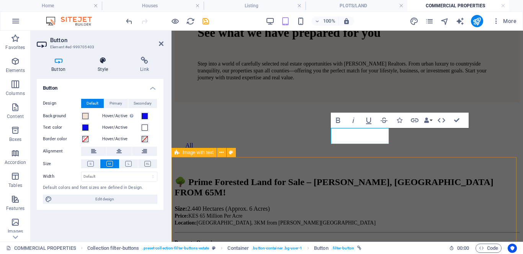
click at [101, 64] on icon at bounding box center [102, 61] width 39 height 8
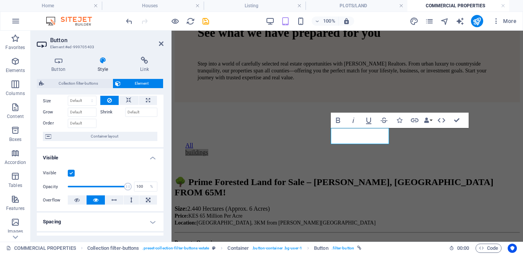
scroll to position [0, 0]
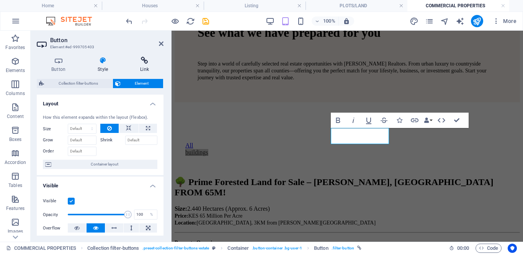
click at [146, 62] on icon at bounding box center [145, 61] width 38 height 8
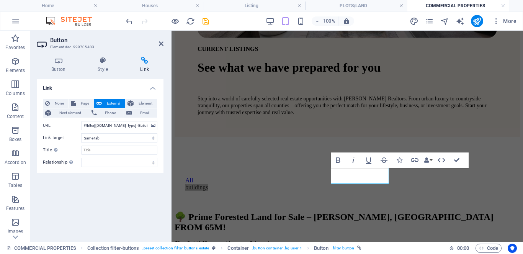
scroll to position [363, 0]
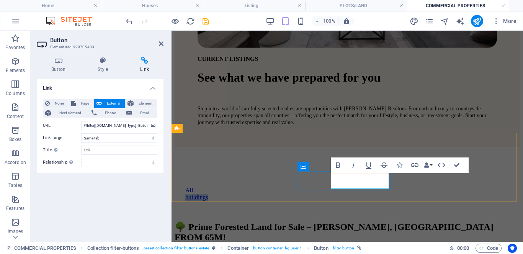
copy link "buildings"
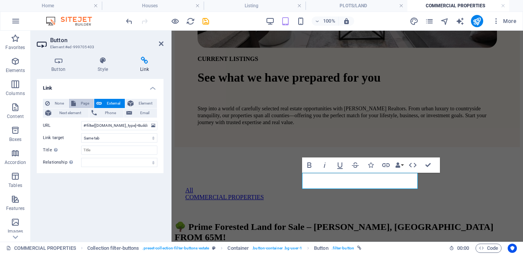
click at [83, 102] on span "Page" at bounding box center [84, 103] width 13 height 9
click at [115, 124] on select "Home Listing COMMERCIAL PROPERTIES PLOTS/LAND Houses News Our Team Contact Lega…" at bounding box center [119, 125] width 76 height 9
select select "2"
click at [81, 121] on select "Home Listing COMMERCIAL PROPERTIES PLOTS/LAND Houses News Our Team Contact Lega…" at bounding box center [119, 125] width 76 height 9
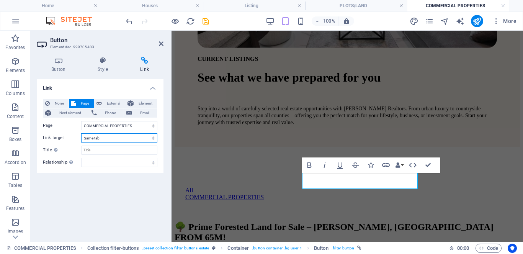
click at [152, 138] on select "New tab Same tab Overlay" at bounding box center [119, 137] width 76 height 9
click at [81, 133] on select "New tab Same tab Overlay" at bounding box center [119, 137] width 76 height 9
click at [124, 140] on select "New tab Same tab Overlay" at bounding box center [119, 137] width 76 height 9
select select "blank"
click at [81, 133] on select "New tab Same tab Overlay" at bounding box center [119, 137] width 76 height 9
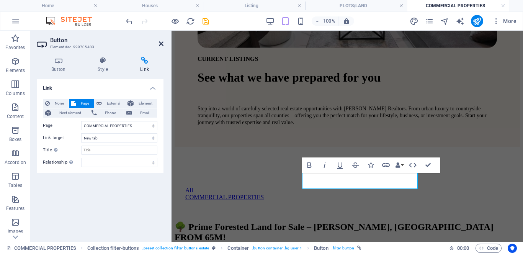
click at [160, 44] on icon at bounding box center [161, 44] width 5 height 6
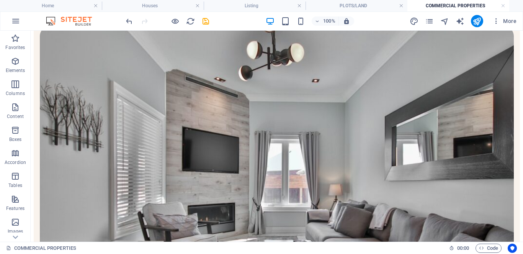
scroll to position [120, 0]
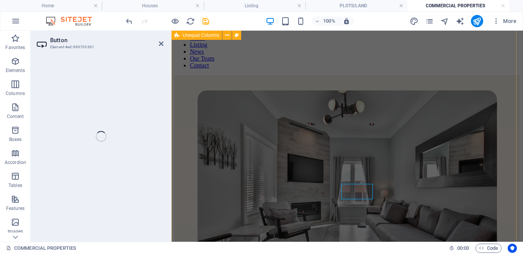
select select
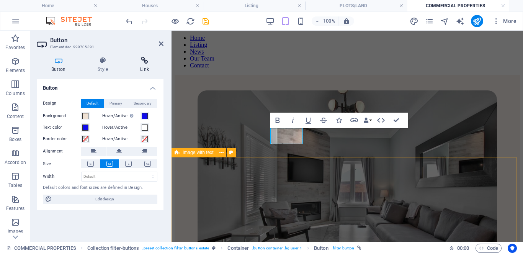
click at [144, 57] on icon at bounding box center [145, 61] width 38 height 8
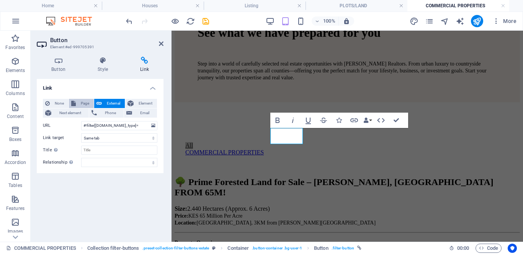
click at [84, 103] on span "Page" at bounding box center [84, 103] width 13 height 9
click at [154, 127] on select "Home Listing COMMERCIAL PROPERTIES PLOTS/LAND Houses News Our Team Contact Lega…" at bounding box center [119, 125] width 76 height 9
select select "1"
click at [81, 121] on select "Home Listing COMMERCIAL PROPERTIES PLOTS/LAND Houses News Our Team Contact Lega…" at bounding box center [119, 125] width 76 height 9
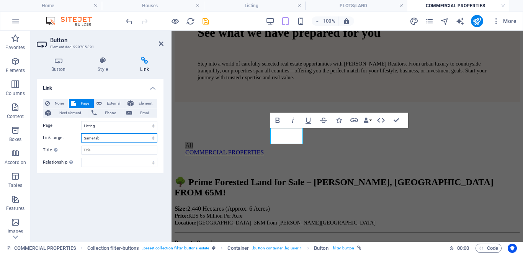
click at [124, 140] on select "New tab Same tab Overlay" at bounding box center [119, 137] width 76 height 9
click at [153, 137] on select "New tab Same tab Overlay" at bounding box center [119, 137] width 76 height 9
select select "blank"
click at [81, 133] on select "New tab Same tab Overlay" at bounding box center [119, 137] width 76 height 9
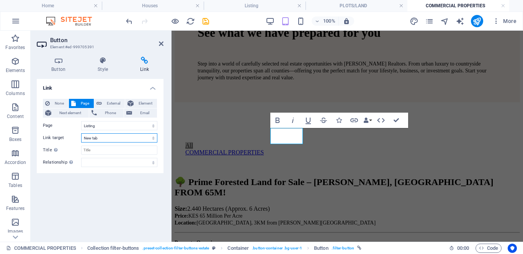
click at [149, 139] on select "New tab Same tab Overlay" at bounding box center [119, 137] width 76 height 9
select select
click at [81, 133] on select "New tab Same tab Overlay" at bounding box center [119, 137] width 76 height 9
click at [159, 43] on icon at bounding box center [161, 44] width 5 height 6
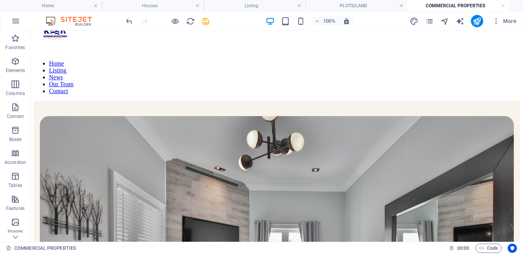
scroll to position [9, 0]
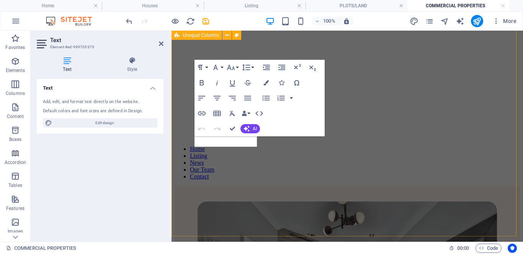
scroll to position [184, 0]
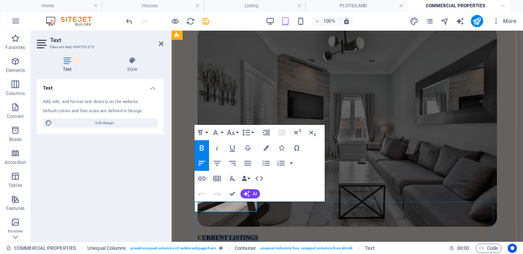
drag, startPoint x: 249, startPoint y: 207, endPoint x: 199, endPoint y: 208, distance: 49.8
click at [199, 234] on span "CURRENT LISTINGS" at bounding box center [228, 237] width 61 height 7
drag, startPoint x: 232, startPoint y: 193, endPoint x: 201, endPoint y: 164, distance: 41.7
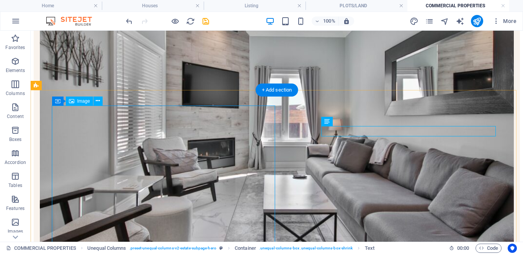
scroll to position [0, 0]
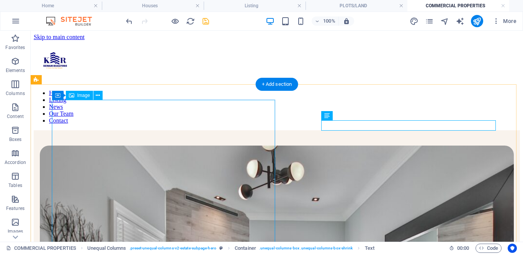
click at [204, 21] on icon "save" at bounding box center [205, 21] width 9 height 9
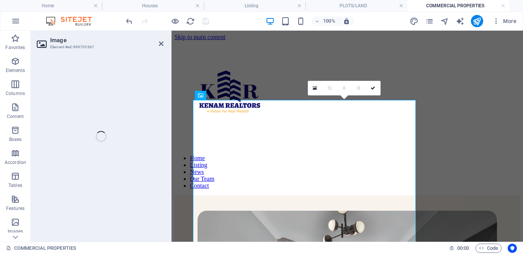
select select "%"
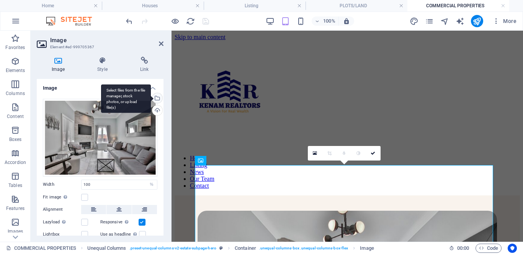
click at [151, 100] on div "Select files from the file manager, stock photos, or upload file(s)" at bounding box center [126, 98] width 50 height 29
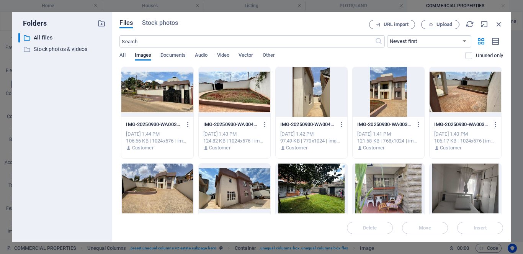
drag, startPoint x: 503, startPoint y: 77, endPoint x: 503, endPoint y: 88, distance: 11.5
click at [503, 88] on div "Files Stock photos URL import Upload ​ Newest first Oldest first Name (A-Z) Nam…" at bounding box center [311, 126] width 399 height 229
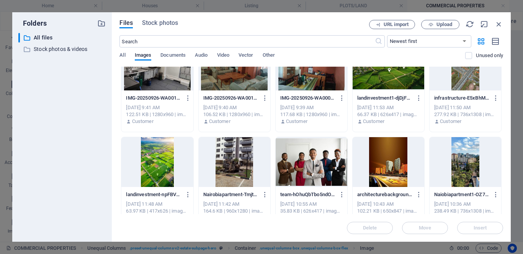
scroll to position [233, 0]
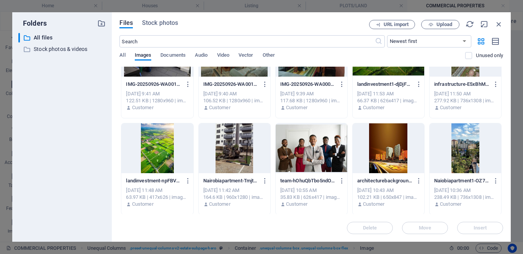
click at [390, 149] on div at bounding box center [389, 148] width 72 height 50
